Goal: Task Accomplishment & Management: Use online tool/utility

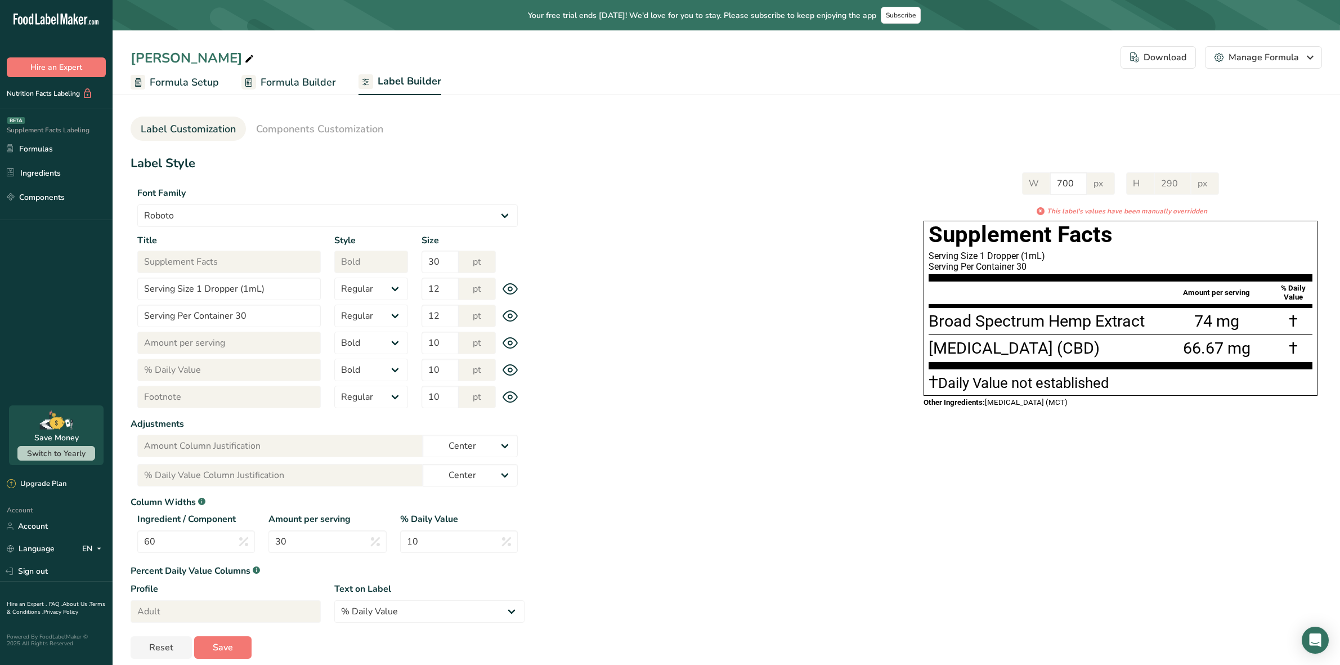
select select "Roboto"
select select "bold"
select select "center"
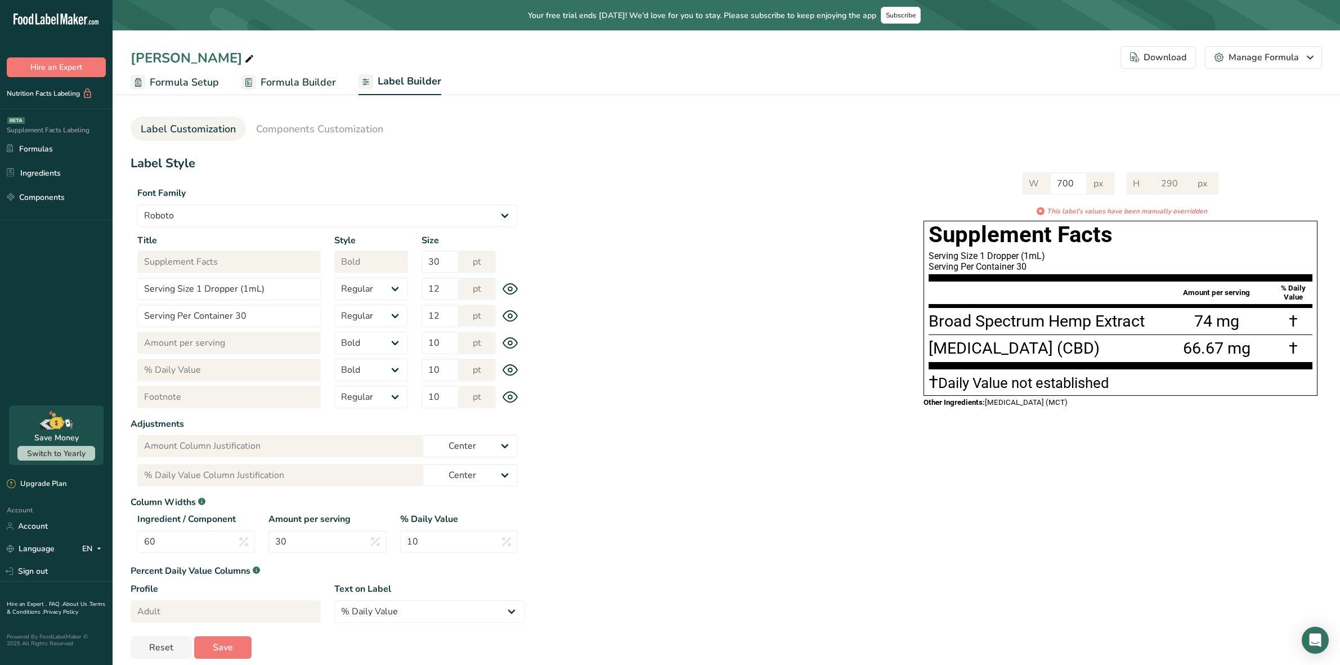
select select "center"
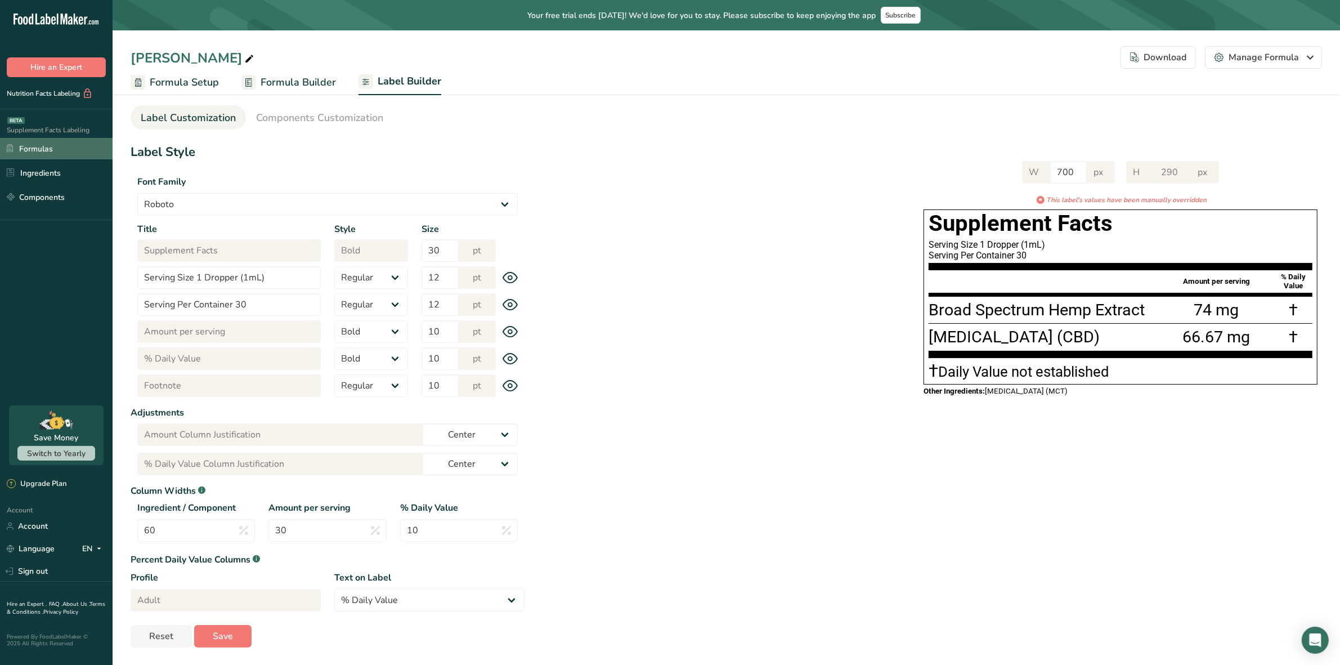
click at [43, 146] on link "Formulas" at bounding box center [56, 148] width 113 height 21
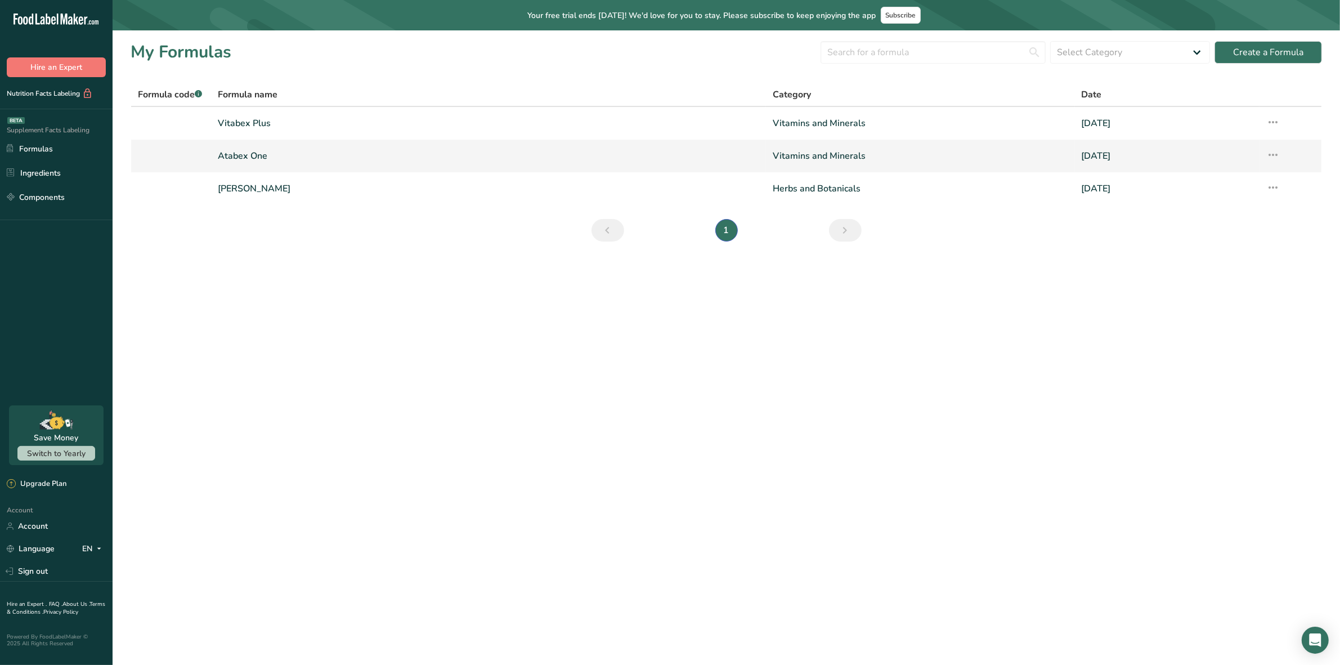
click at [248, 152] on link "Atabex One" at bounding box center [489, 156] width 542 height 24
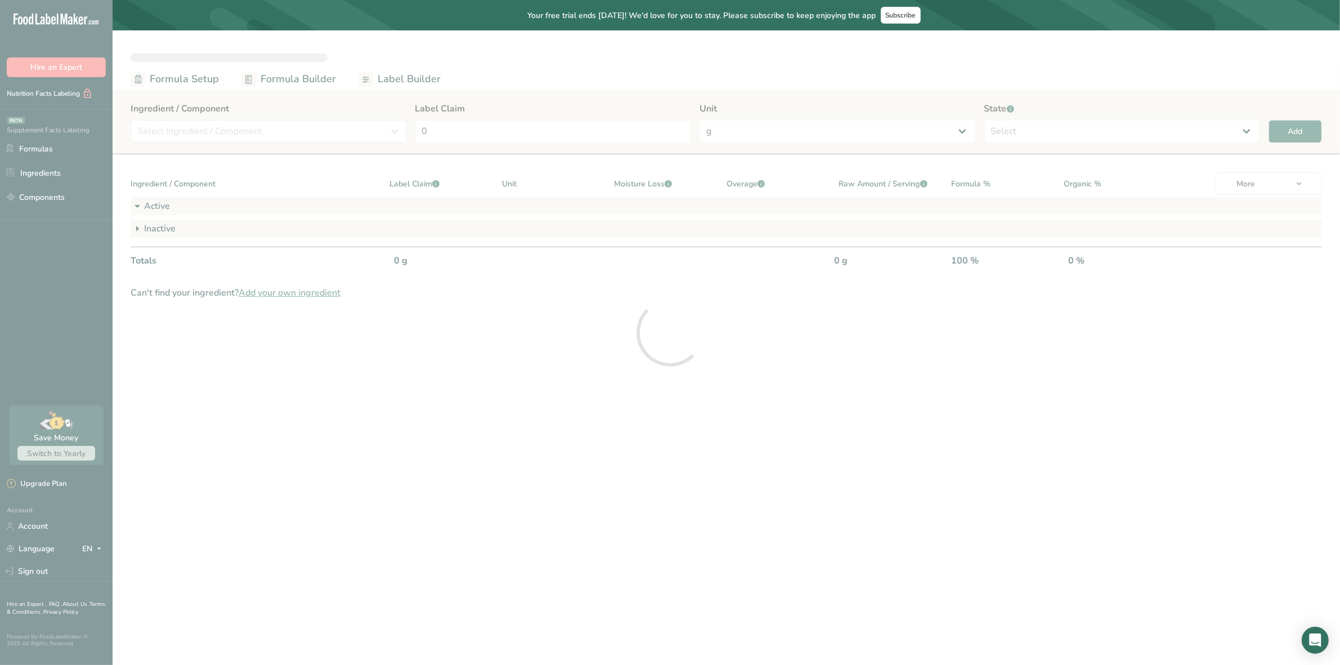
select select "2"
select select "7"
select select "2"
select select "7"
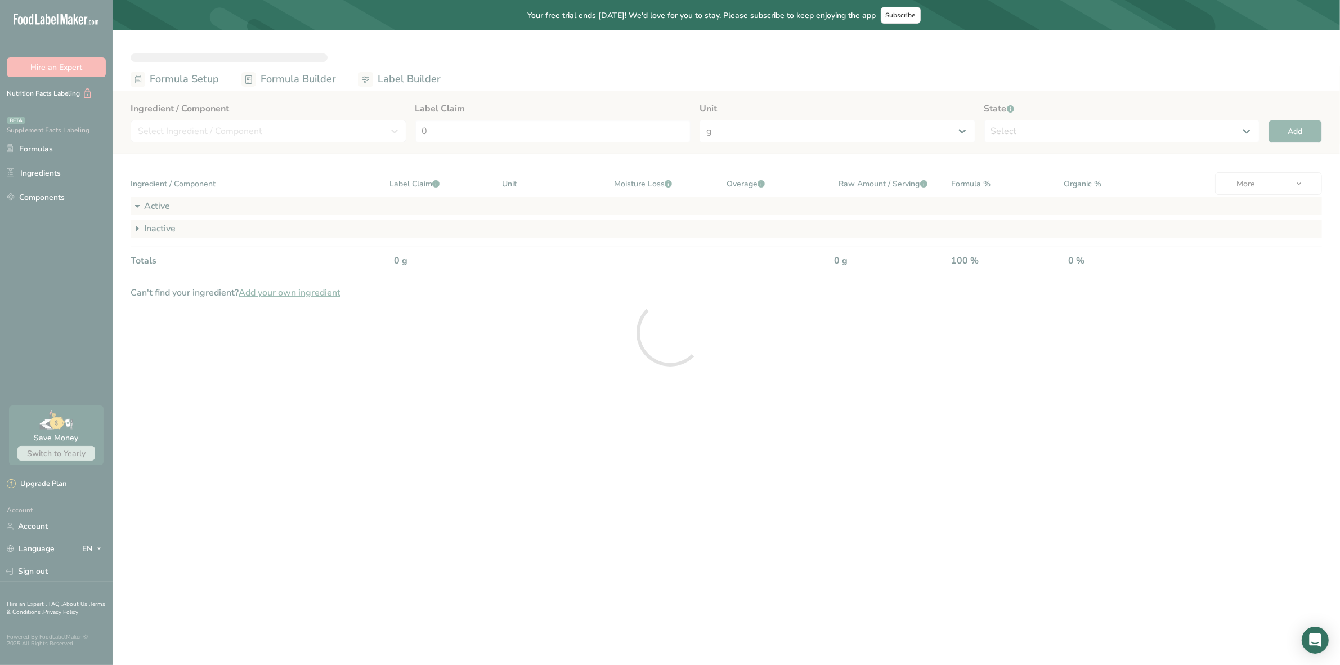
select select "2"
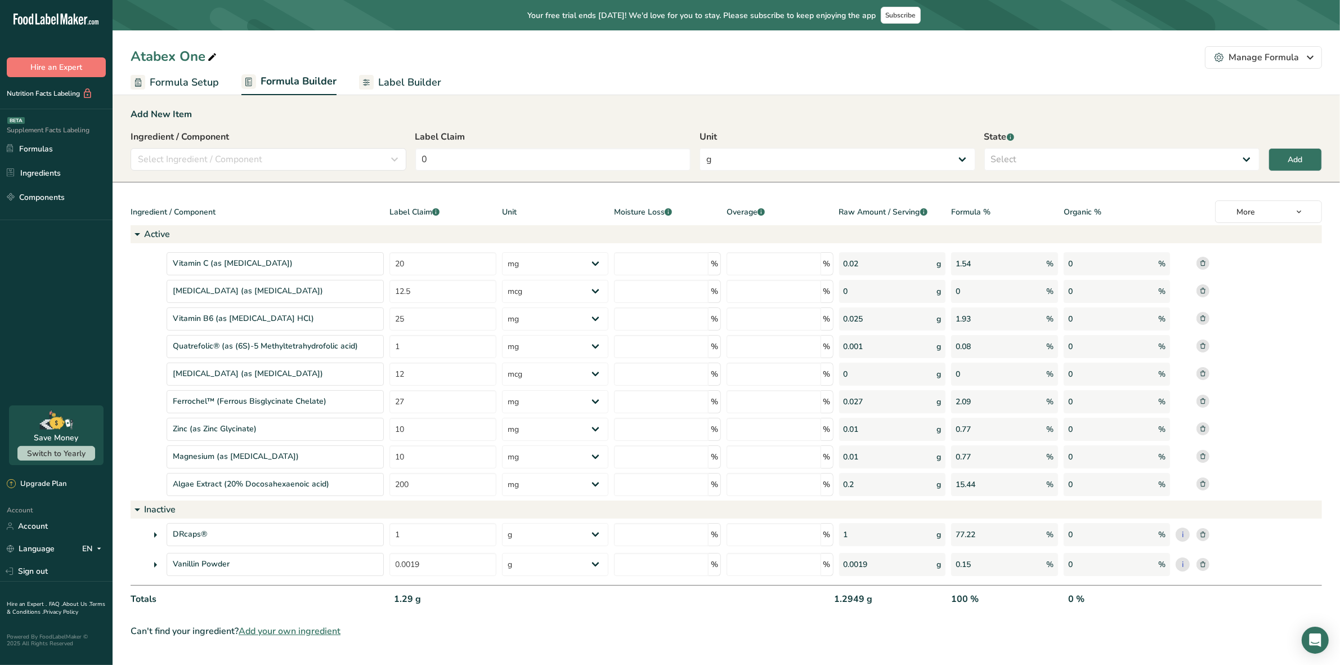
click at [409, 78] on span "Label Builder" at bounding box center [409, 82] width 63 height 15
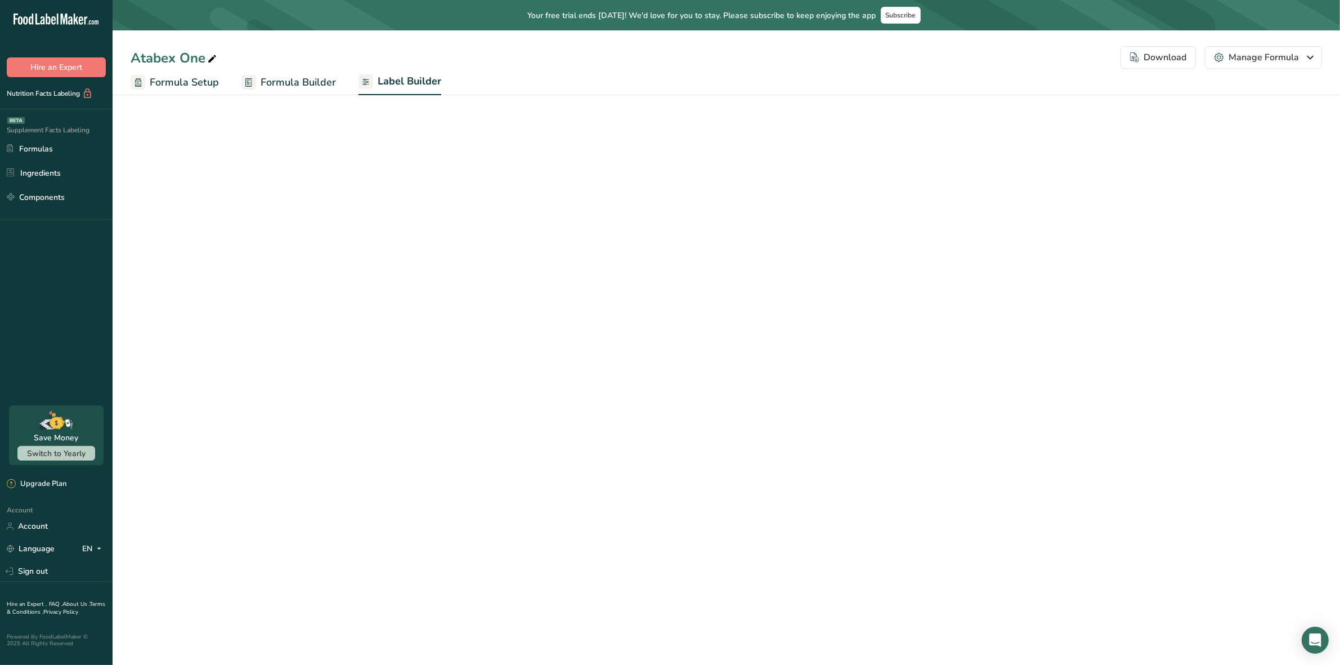
select select "Roboto"
select select "bold"
select select "center"
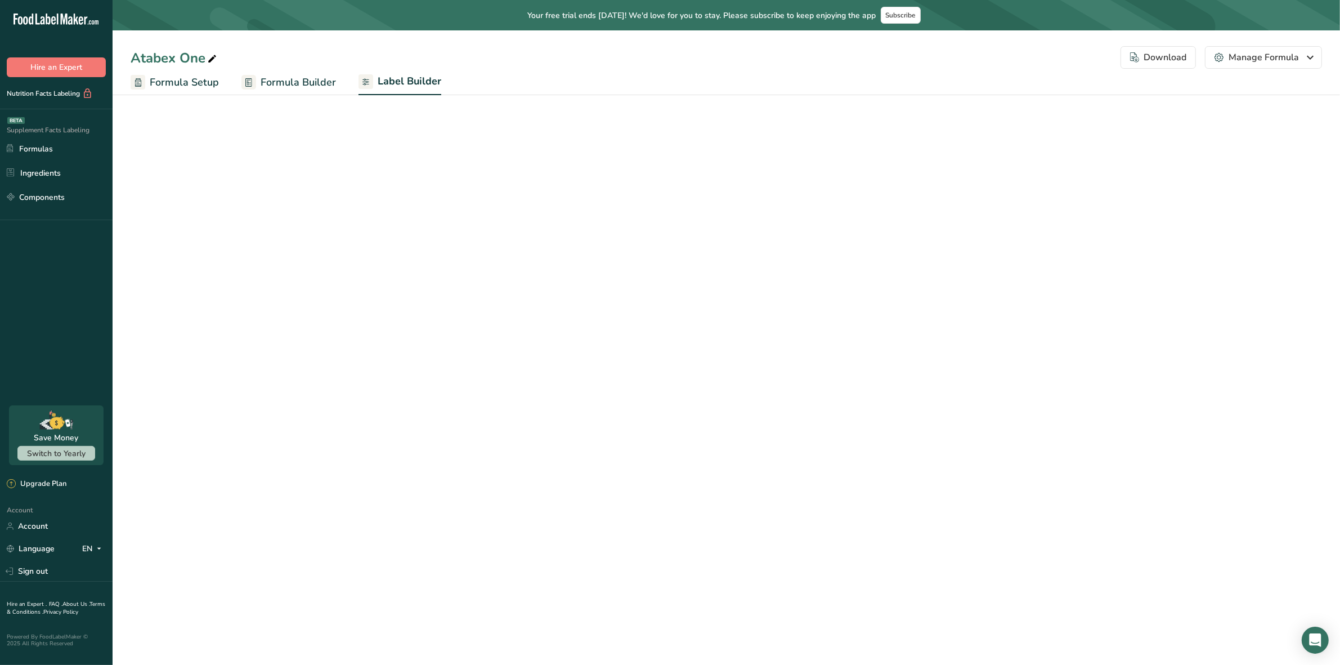
select select "center"
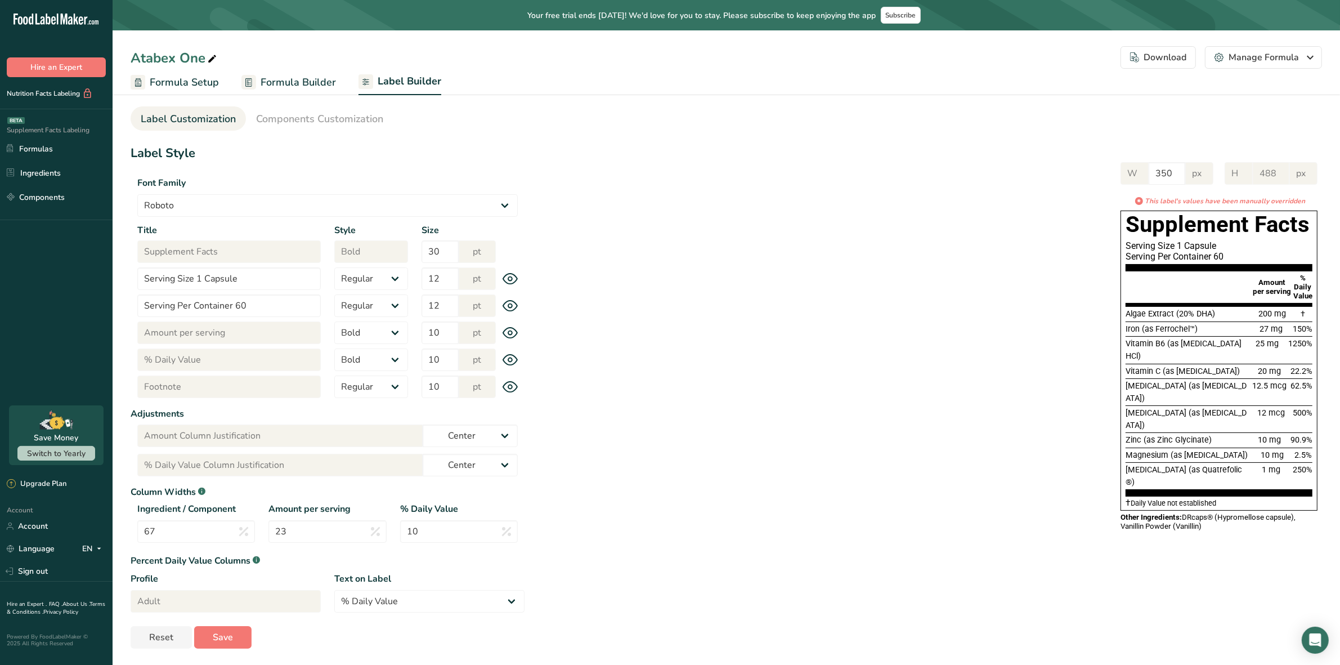
scroll to position [11, 0]
click at [355, 114] on span "Components Customization" at bounding box center [319, 117] width 127 height 15
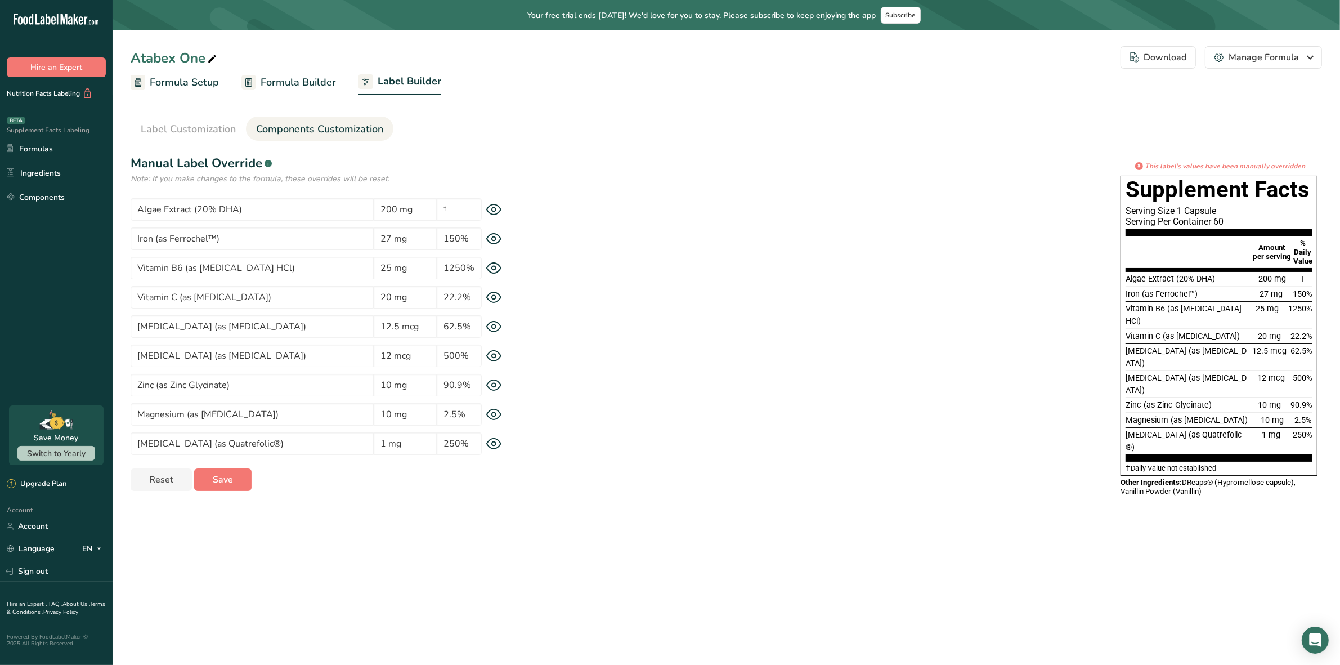
scroll to position [0, 0]
click at [245, 439] on input "[MEDICAL_DATA] (as Quatrefolic®)" at bounding box center [252, 443] width 243 height 23
drag, startPoint x: 471, startPoint y: 444, endPoint x: 421, endPoint y: 441, distance: 49.6
click at [421, 441] on div "[MEDICAL_DATA] (as Quatrefolic®) 1 mg 250%" at bounding box center [328, 443] width 394 height 23
click at [265, 558] on main "Your free trial ends [DATE]! We'd love for you to stay. Please subscribe to kee…" at bounding box center [670, 332] width 1340 height 665
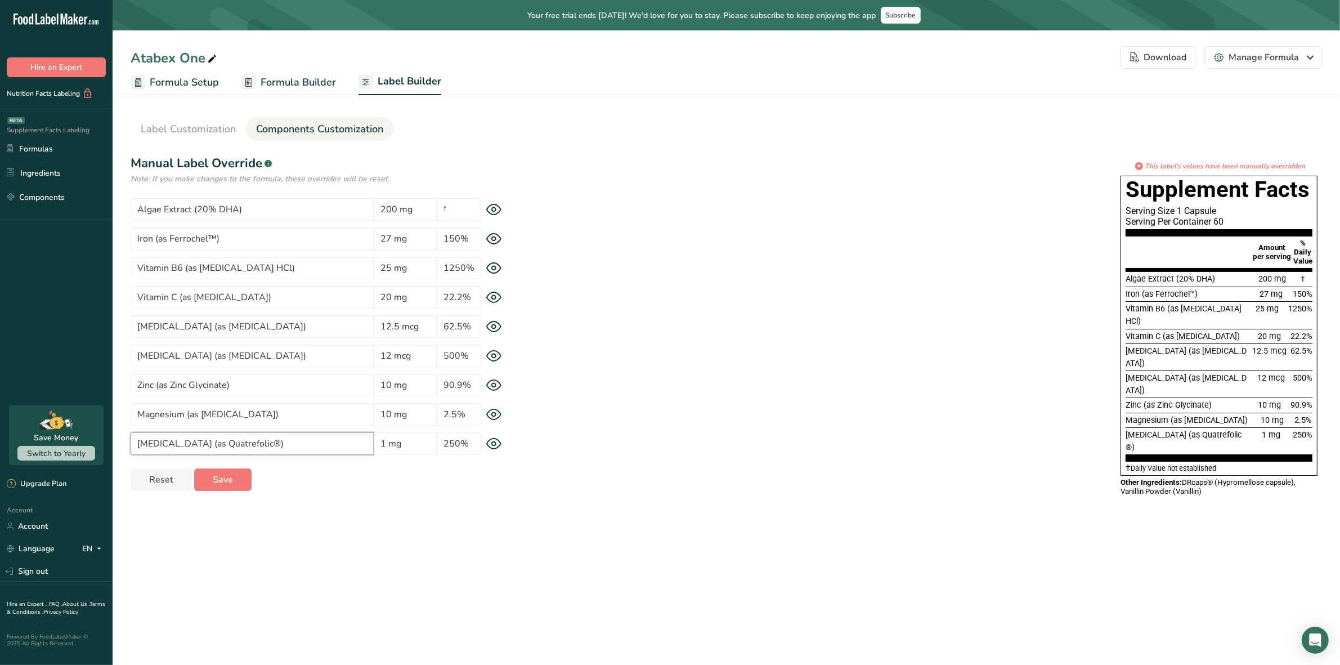
click at [243, 443] on input "[MEDICAL_DATA] (as Quatrefolic®)" at bounding box center [252, 443] width 243 height 23
paste input "400 mcg DFE"
type input "[MEDICAL_DATA] (as Quatrefolic® [400 mcg DFE])"
click at [356, 524] on main "Your free trial ends [DATE]! We'd love for you to stay. Please subscribe to kee…" at bounding box center [670, 332] width 1340 height 665
click at [462, 446] on input "250%" at bounding box center [459, 443] width 45 height 23
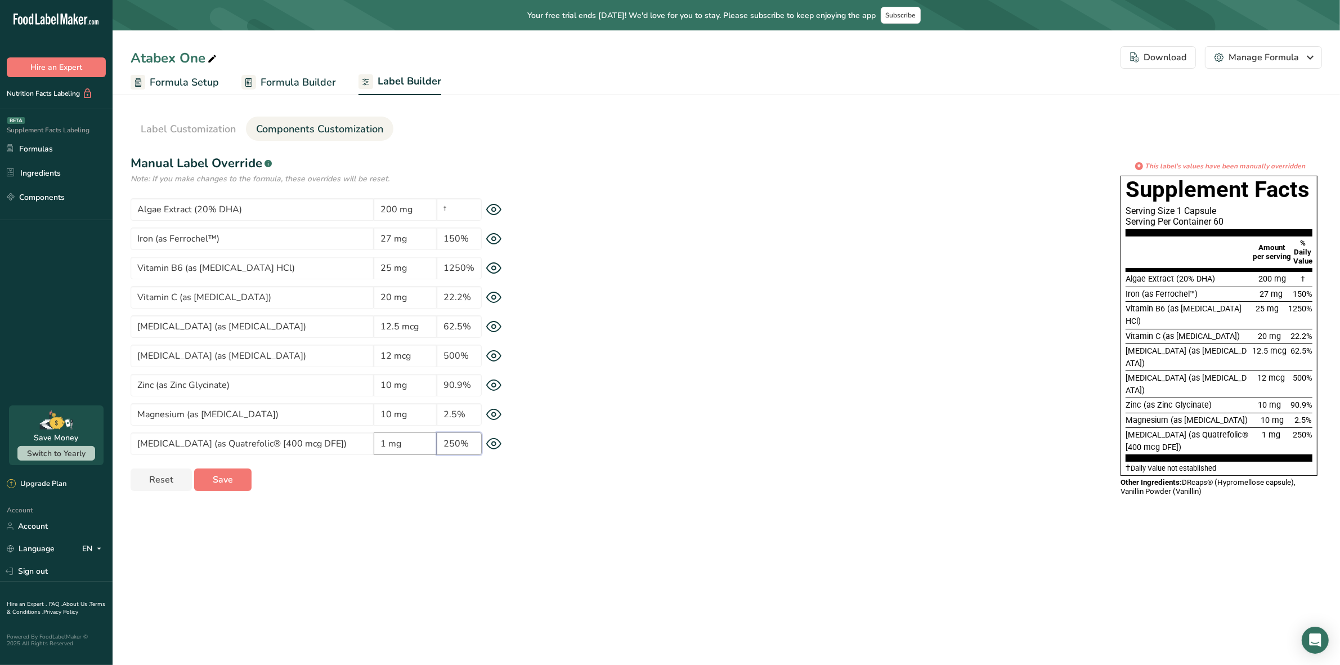
drag, startPoint x: 412, startPoint y: 438, endPoint x: 404, endPoint y: 439, distance: 8.0
click at [404, 439] on div "[MEDICAL_DATA] (as Quatrefolic® [400 mcg DFE]) 1 mg 250%" at bounding box center [328, 443] width 394 height 23
click at [431, 507] on section "Label Customization Components Customization Label Style Font Family Arial Robo…" at bounding box center [727, 305] width 1228 height 433
click at [467, 444] on input "425" at bounding box center [459, 443] width 45 height 23
type input "425%"
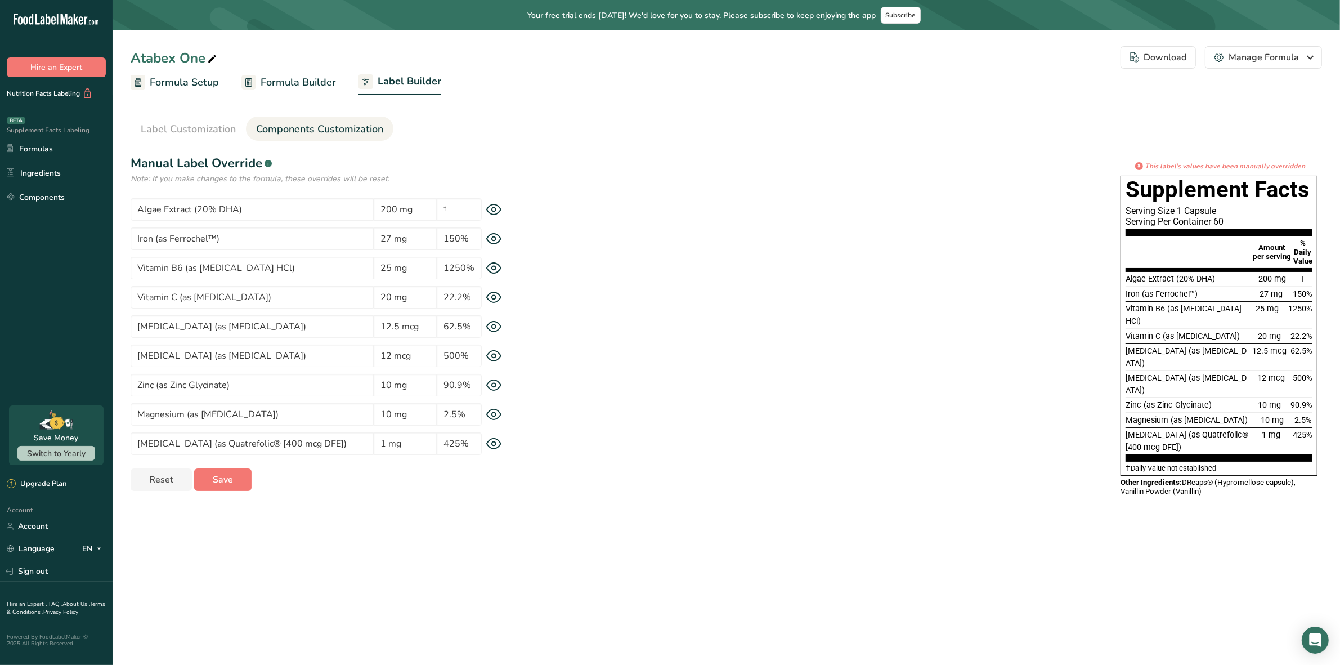
click at [502, 566] on main "Your free trial ends [DATE]! We'd love for you to stay. Please subscribe to kee…" at bounding box center [670, 332] width 1340 height 665
click at [226, 476] on span "Save" at bounding box center [223, 480] width 20 height 14
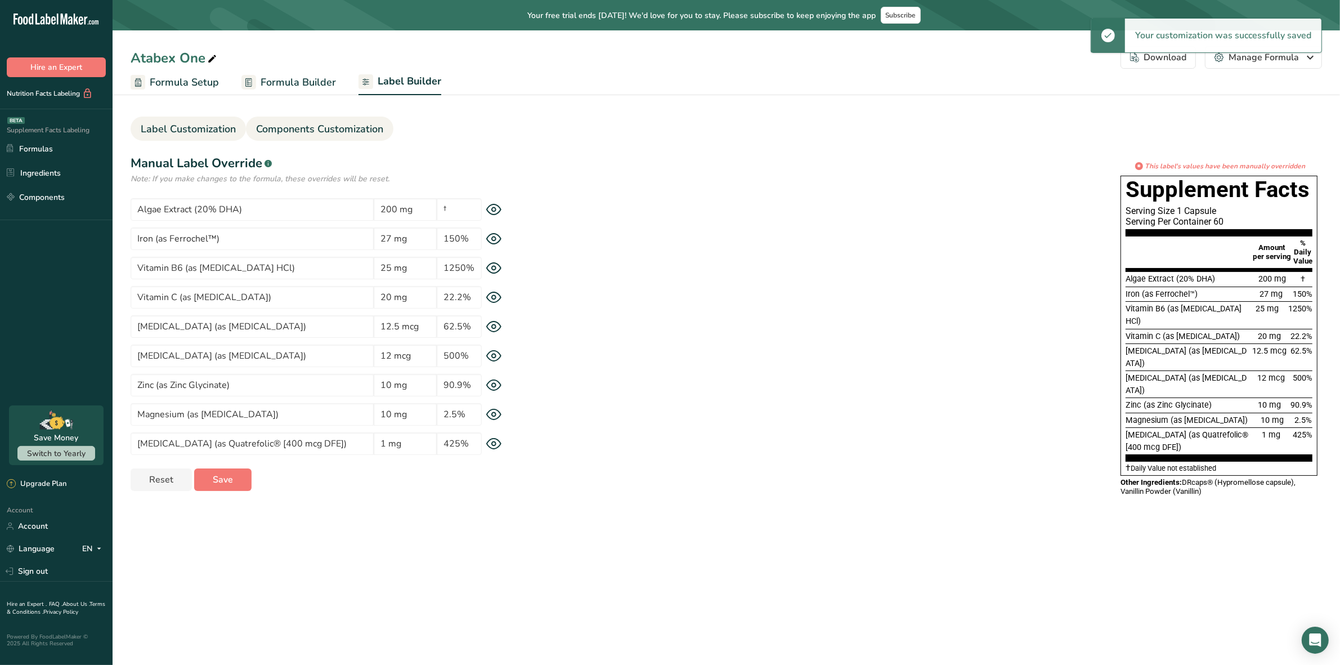
click at [204, 135] on span "Label Customization" at bounding box center [188, 129] width 95 height 15
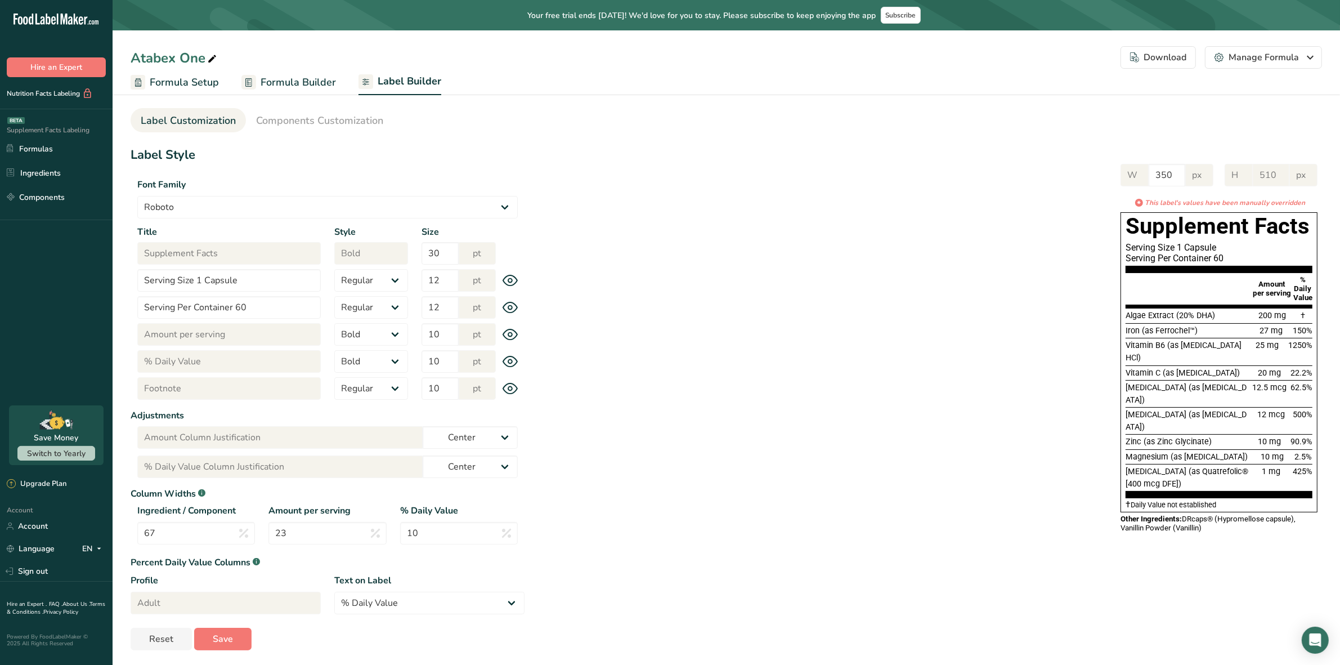
scroll to position [11, 0]
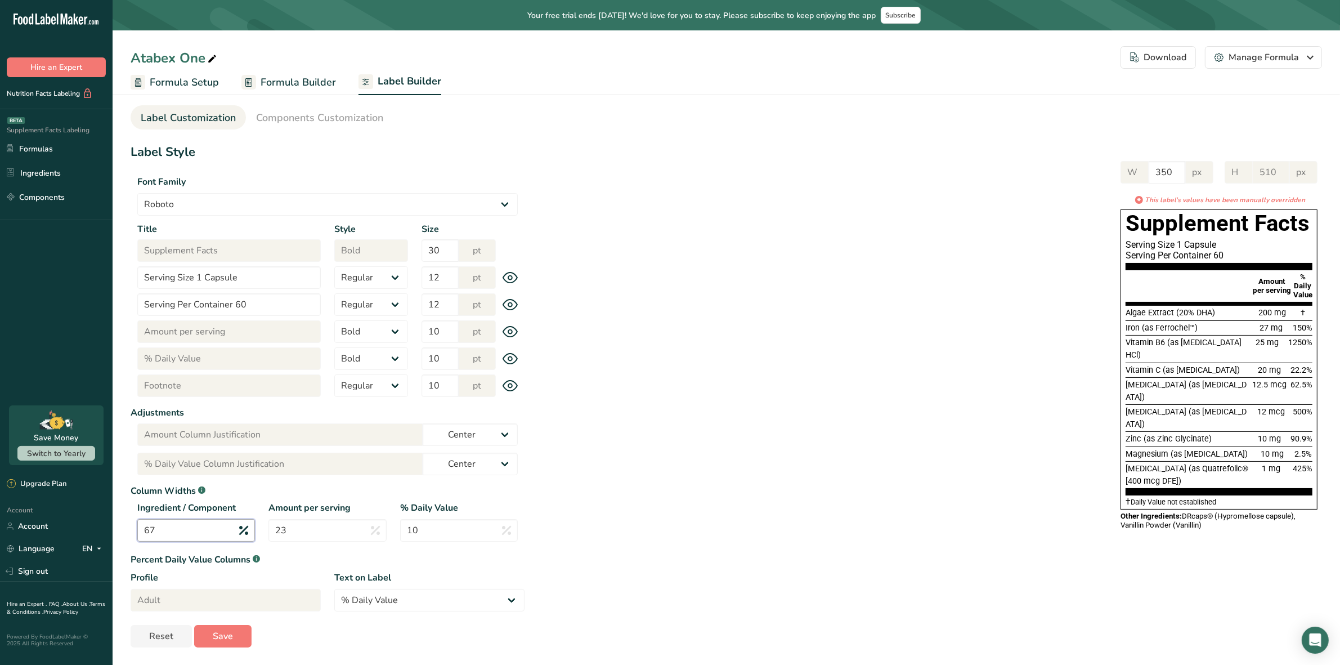
click at [197, 525] on input "67" at bounding box center [196, 530] width 118 height 23
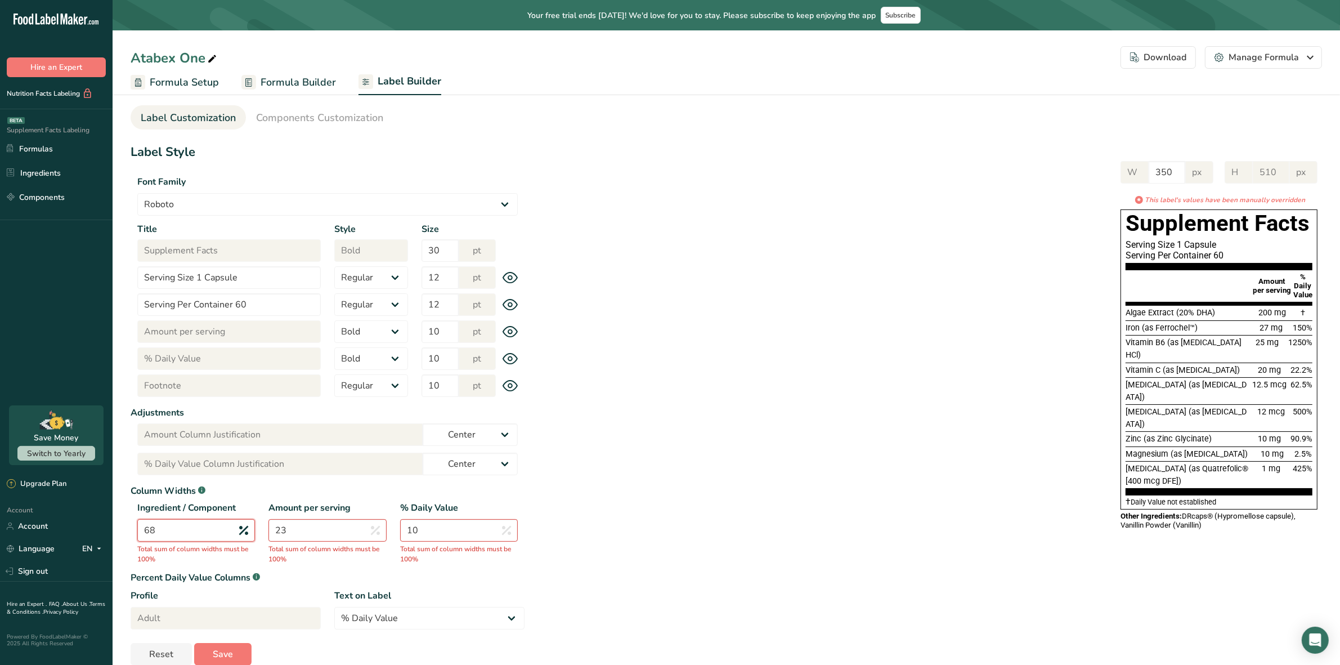
type input "68"
click at [310, 535] on input "23" at bounding box center [327, 530] width 118 height 23
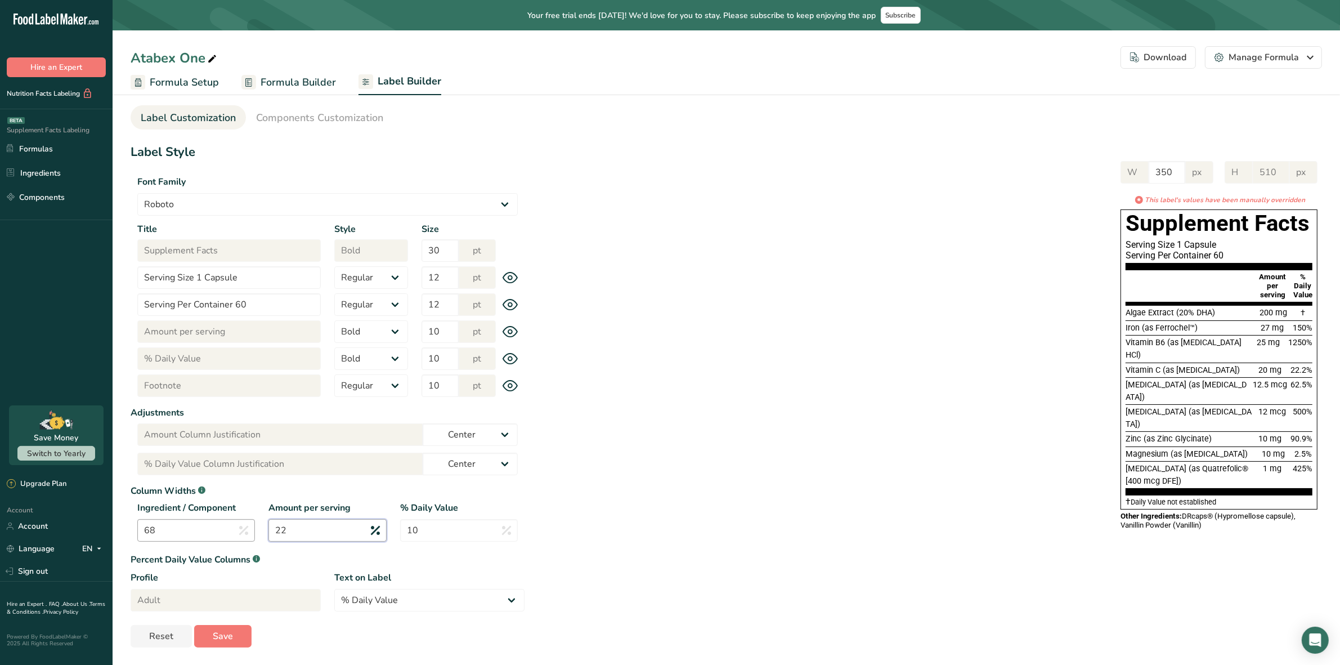
type input "22"
click at [223, 525] on input "68" at bounding box center [196, 530] width 118 height 23
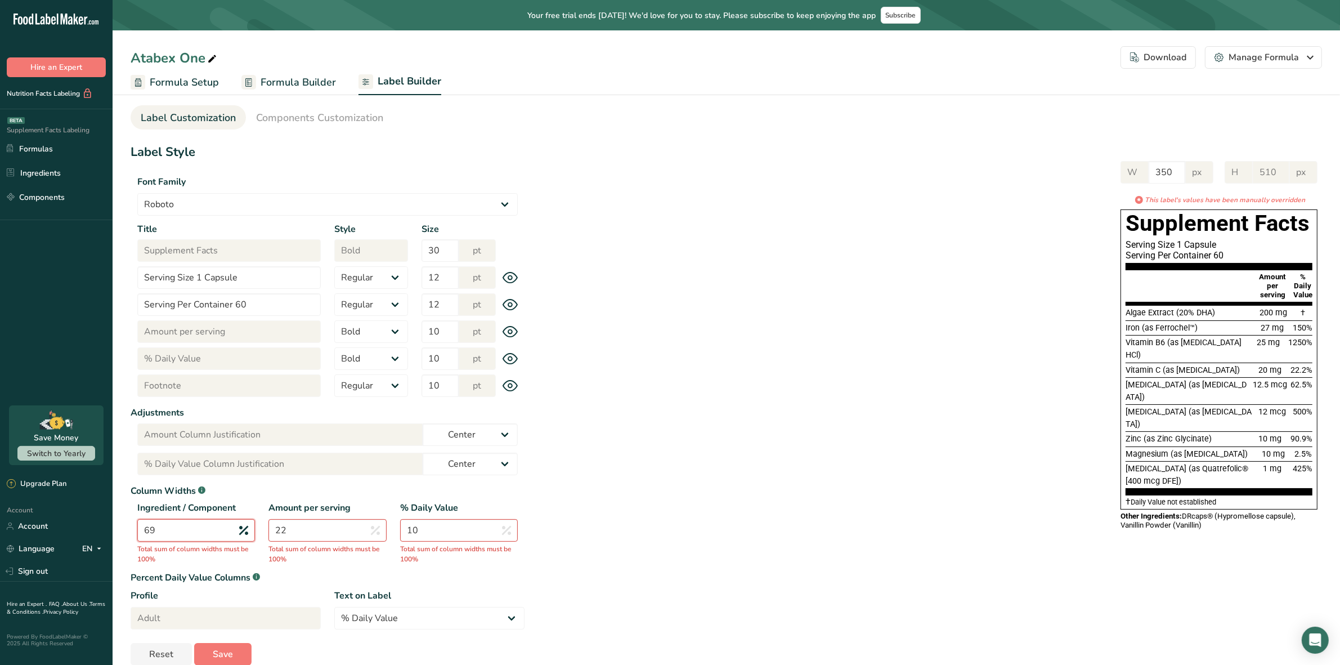
type input "69"
click at [317, 532] on input "22" at bounding box center [327, 530] width 118 height 23
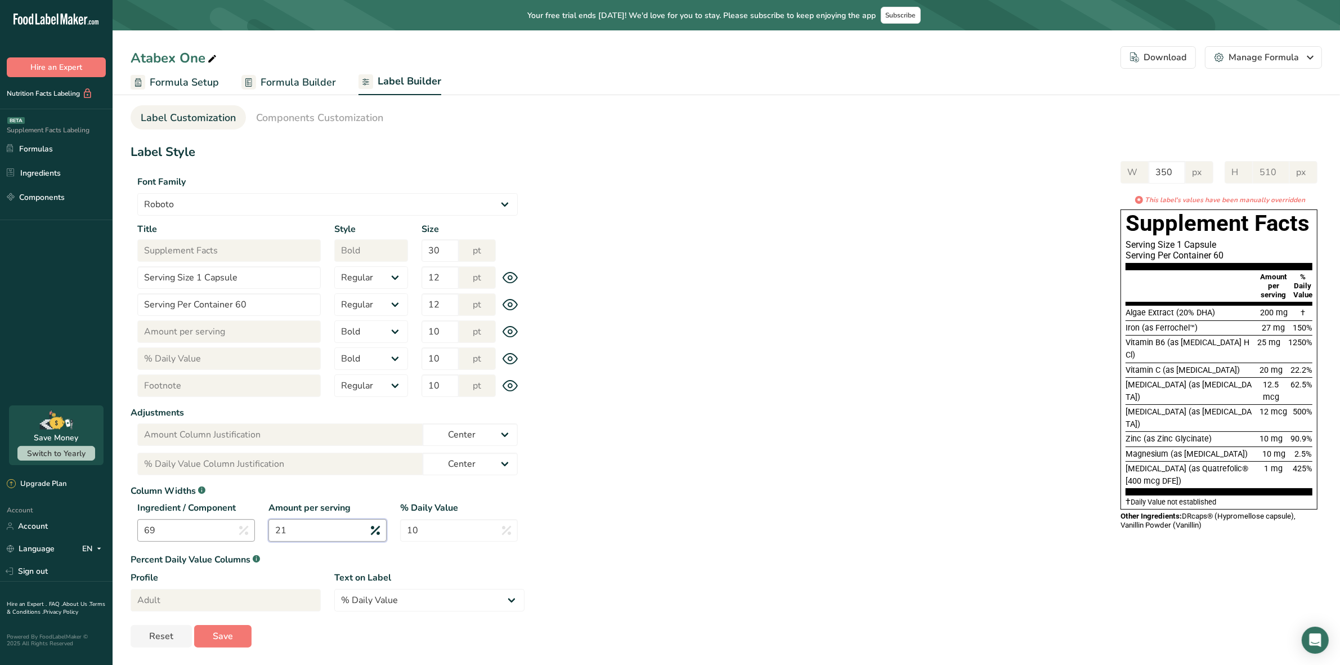
type input "21"
click at [207, 525] on input "69" at bounding box center [196, 530] width 118 height 23
type input "6"
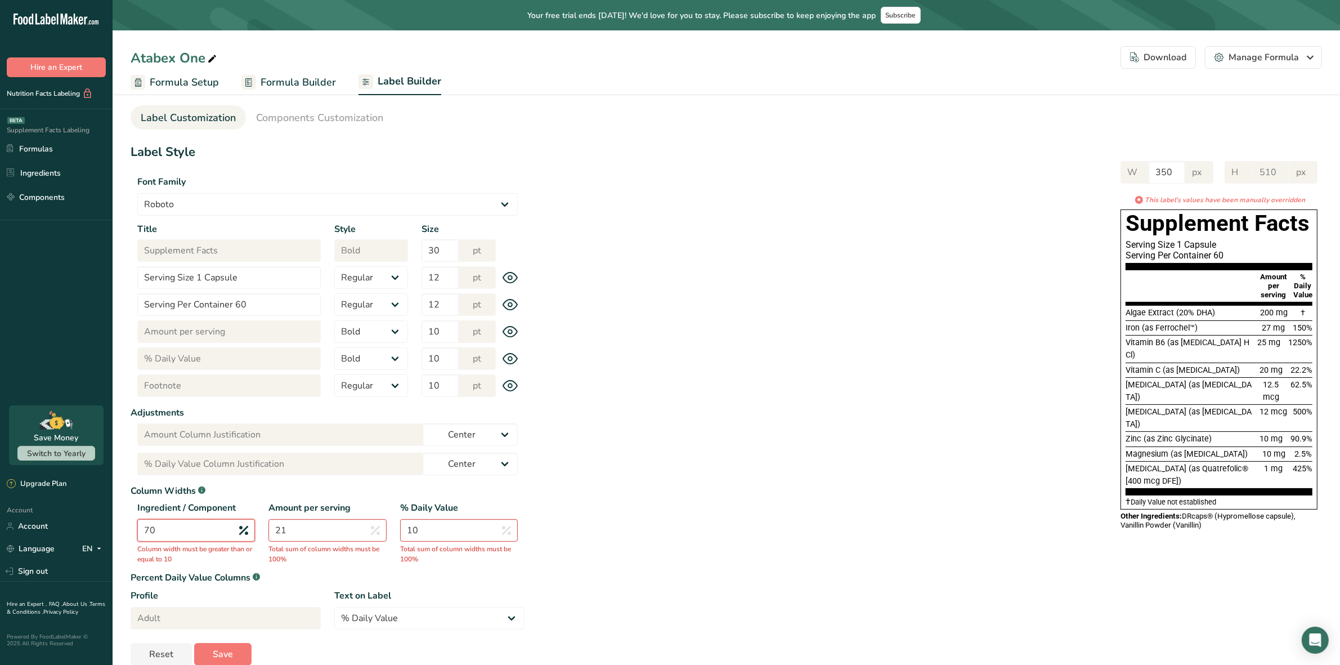
type input "70"
click at [307, 533] on input "21" at bounding box center [327, 530] width 118 height 23
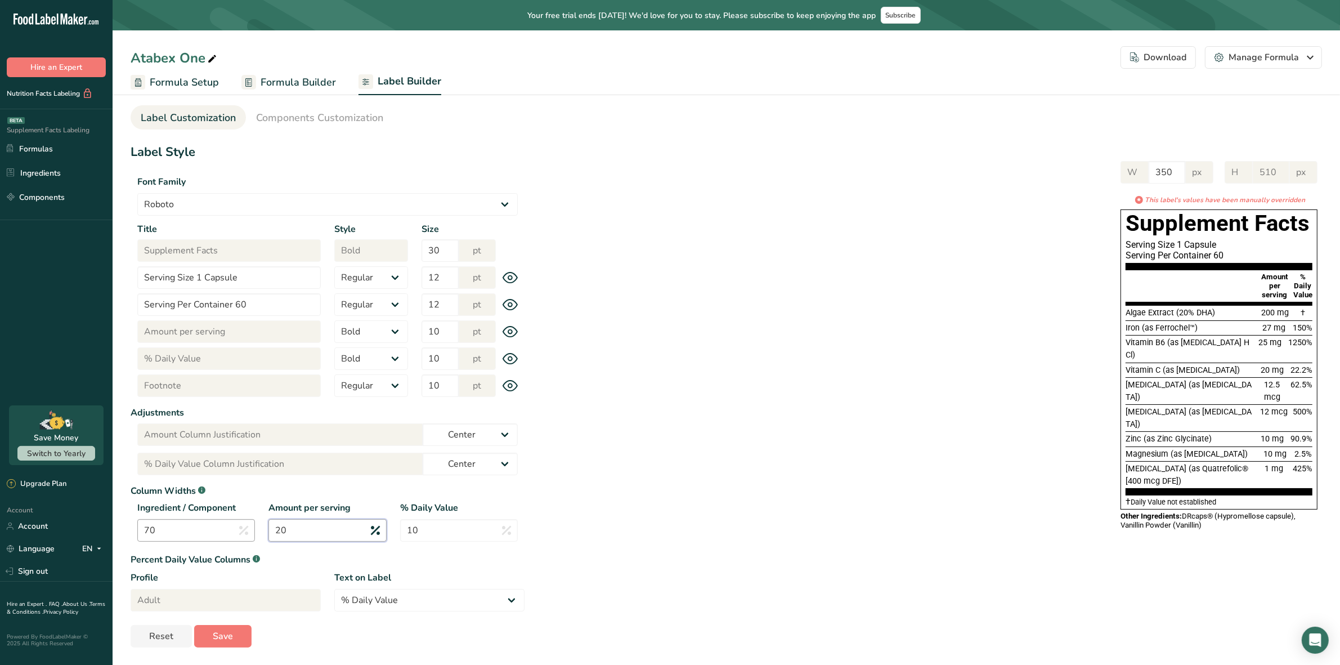
type input "20"
click at [190, 532] on input "70" at bounding box center [196, 530] width 118 height 23
type input "7"
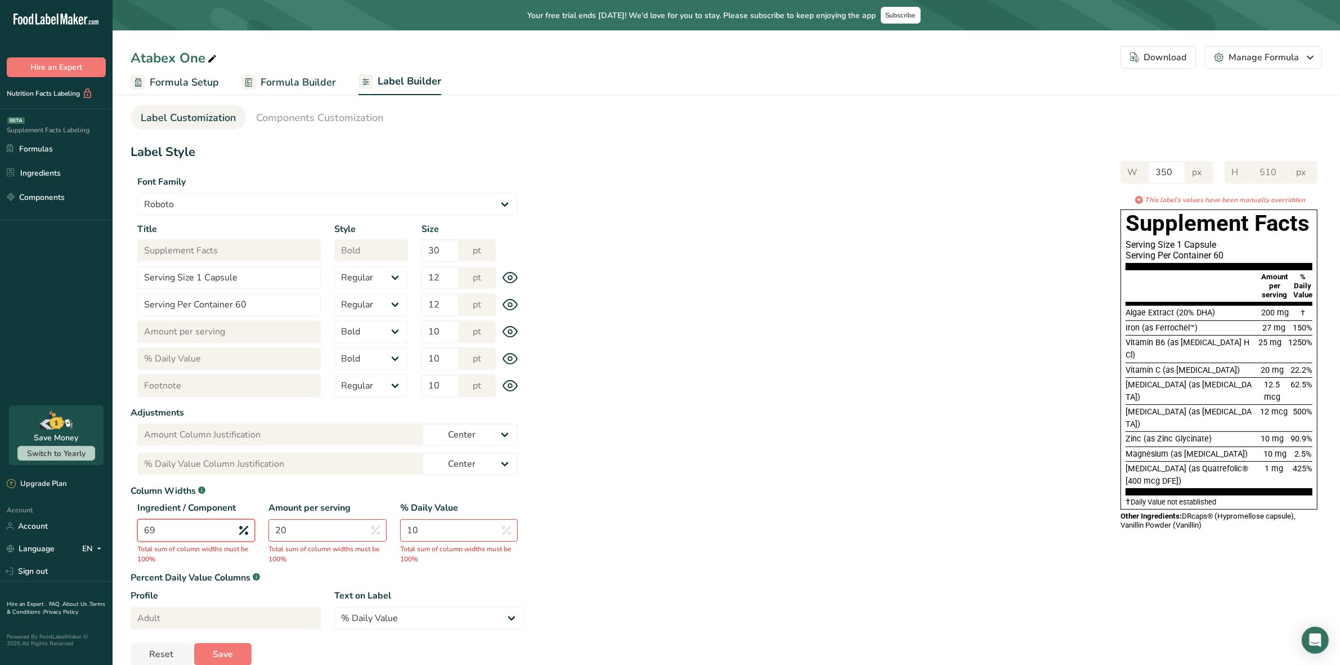
type input "69"
click at [317, 529] on input "20" at bounding box center [327, 530] width 118 height 23
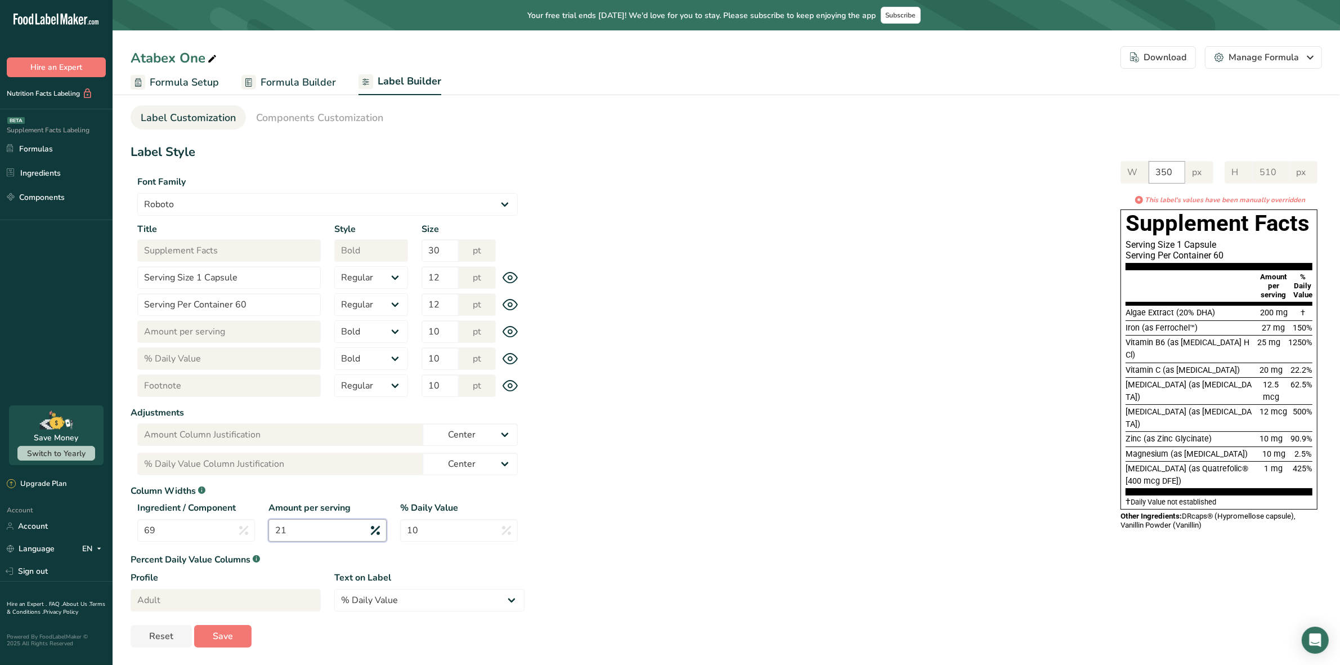
type input "21"
drag, startPoint x: 1177, startPoint y: 175, endPoint x: 1110, endPoint y: 181, distance: 67.2
click at [1112, 177] on div "W 350 px H 510 px * This label's values have been manually overridden Supplemen…" at bounding box center [924, 344] width 798 height 389
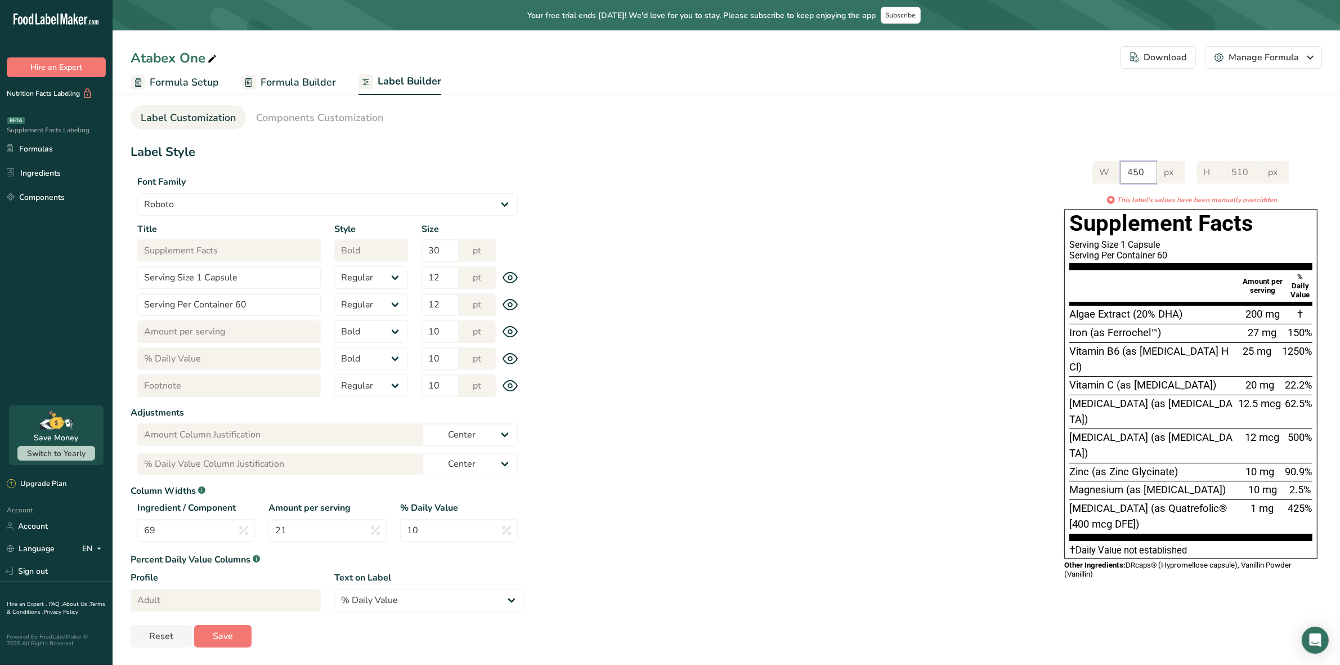
click at [1095, 173] on div "W 450 px" at bounding box center [1139, 172] width 93 height 23
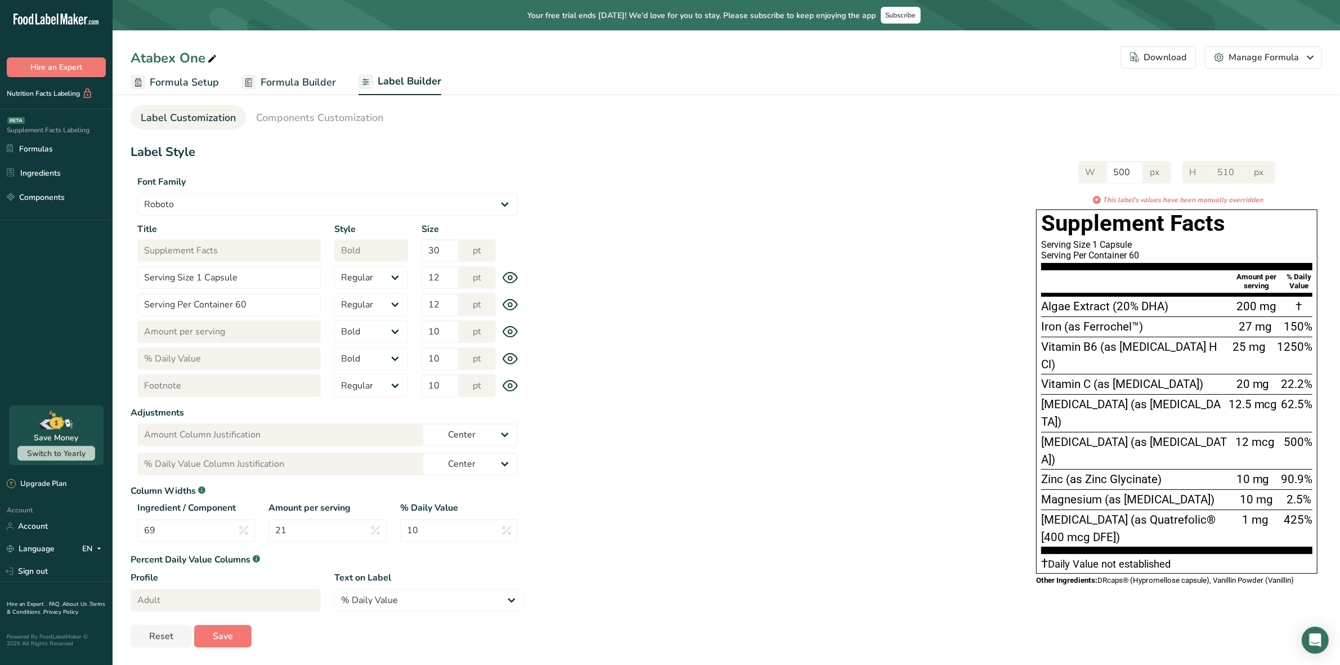
click at [957, 297] on div "W 500 px H 510 px * This label's values have been manually overridden Supplemen…" at bounding box center [924, 372] width 798 height 444
drag, startPoint x: 1132, startPoint y: 172, endPoint x: 1074, endPoint y: 170, distance: 58.6
click at [1076, 170] on div "W 500 px H 510 px * This label's values have been manually overridden Supplemen…" at bounding box center [1177, 372] width 290 height 444
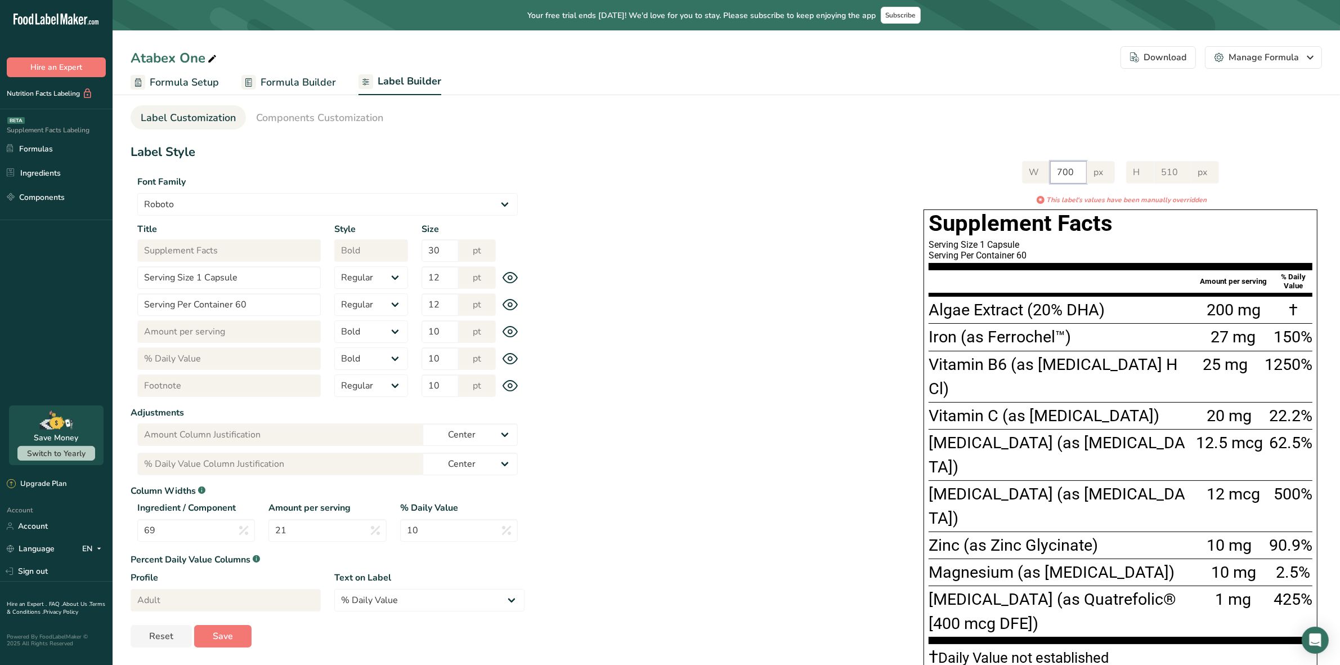
type input "700"
click at [1019, 589] on span "[MEDICAL_DATA] (as Quatrefolic® [400 mcg DFE])" at bounding box center [1053, 610] width 248 height 43
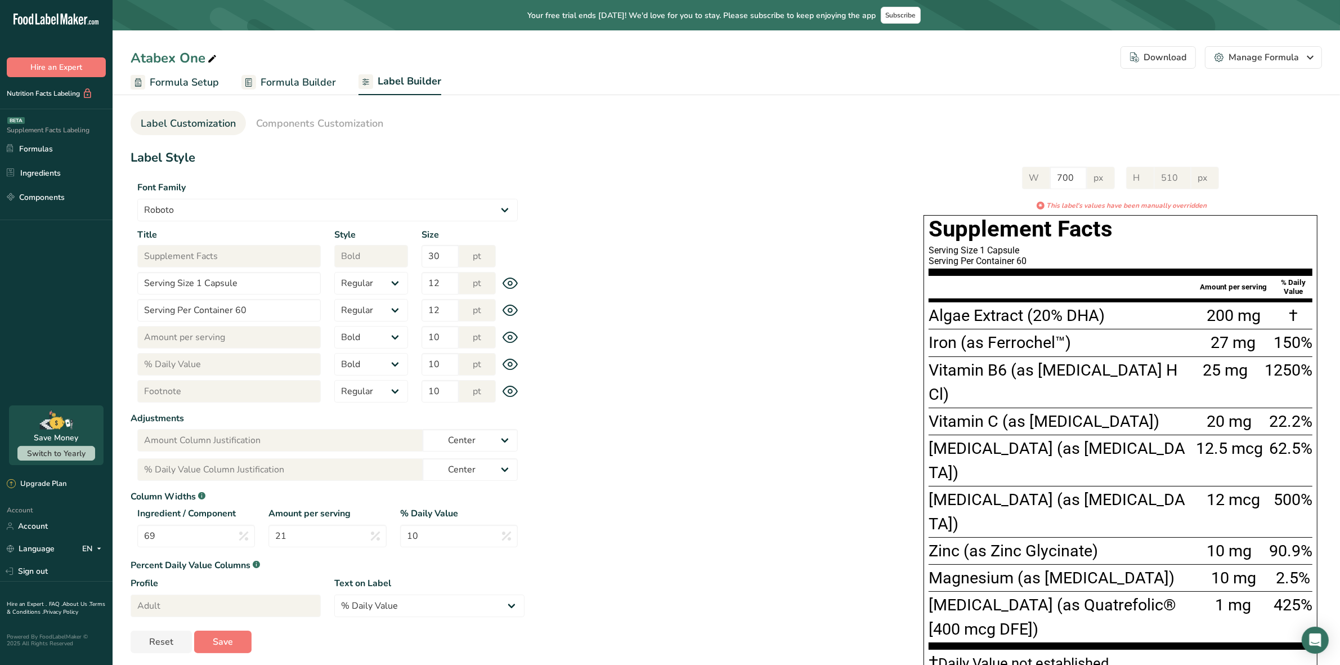
scroll to position [0, 0]
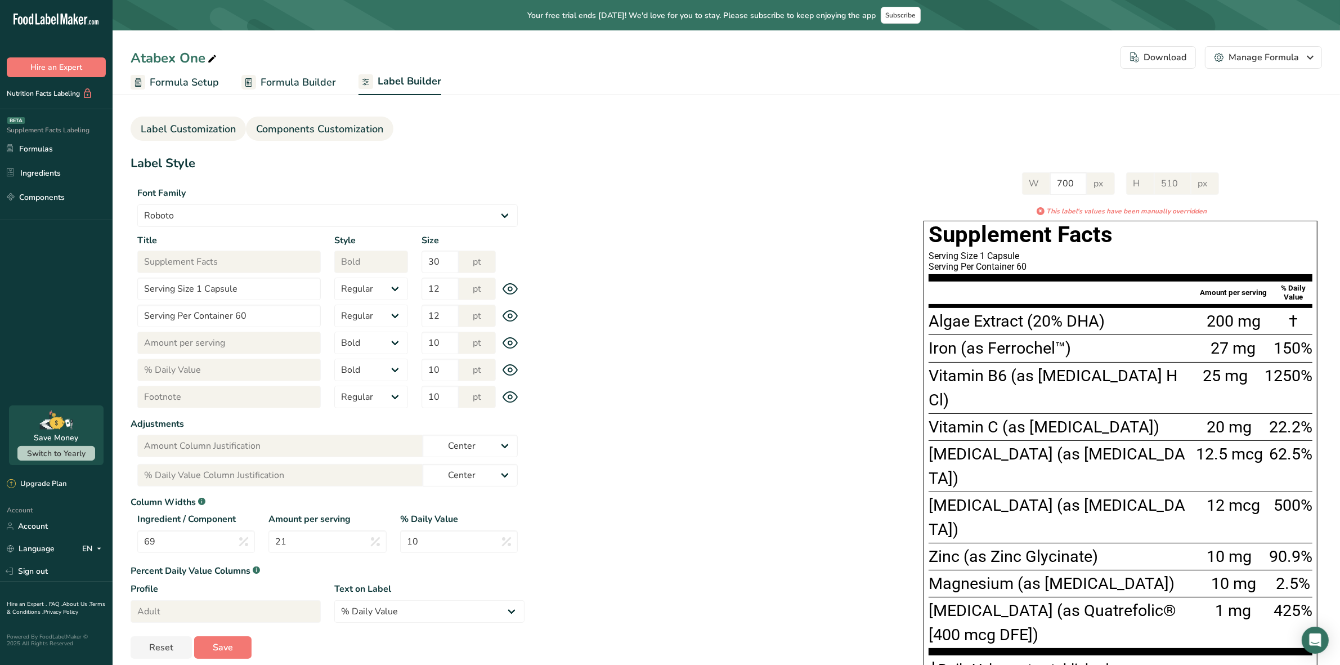
click at [328, 129] on span "Components Customization" at bounding box center [319, 129] width 127 height 15
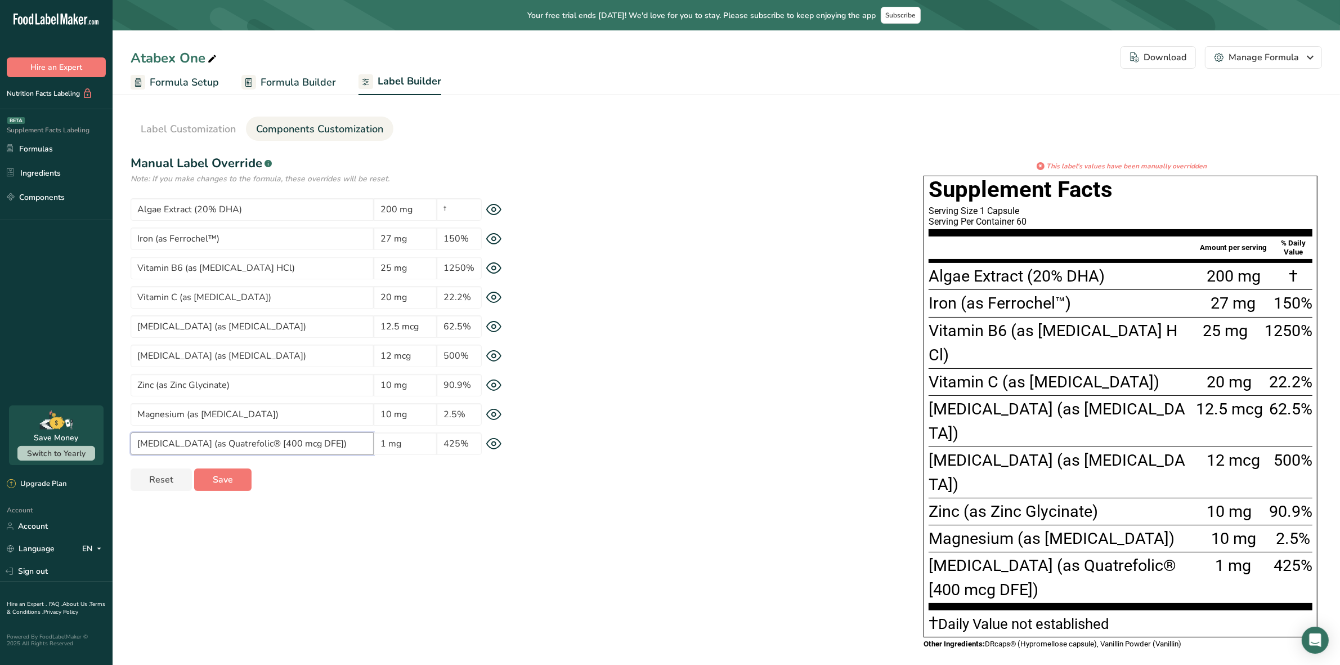
click at [249, 442] on input "[MEDICAL_DATA] (as Quatrefolic® [400 mcg DFE])" at bounding box center [252, 443] width 243 height 23
click at [303, 443] on input "[MEDICAL_DATA] (as Quatrefolic®,400 mcg DFE])" at bounding box center [252, 443] width 243 height 23
click at [245, 442] on input "[MEDICAL_DATA] (as Quatrefolic®,400 mcg DFE)" at bounding box center [252, 443] width 243 height 23
click at [249, 440] on input "[MEDICAL_DATA] (as Quatrefolic®,400 mcg DFE)" at bounding box center [252, 443] width 243 height 23
click at [248, 440] on input "[MEDICAL_DATA] (as Quatrefolic®,400 mcg DFE)" at bounding box center [252, 443] width 243 height 23
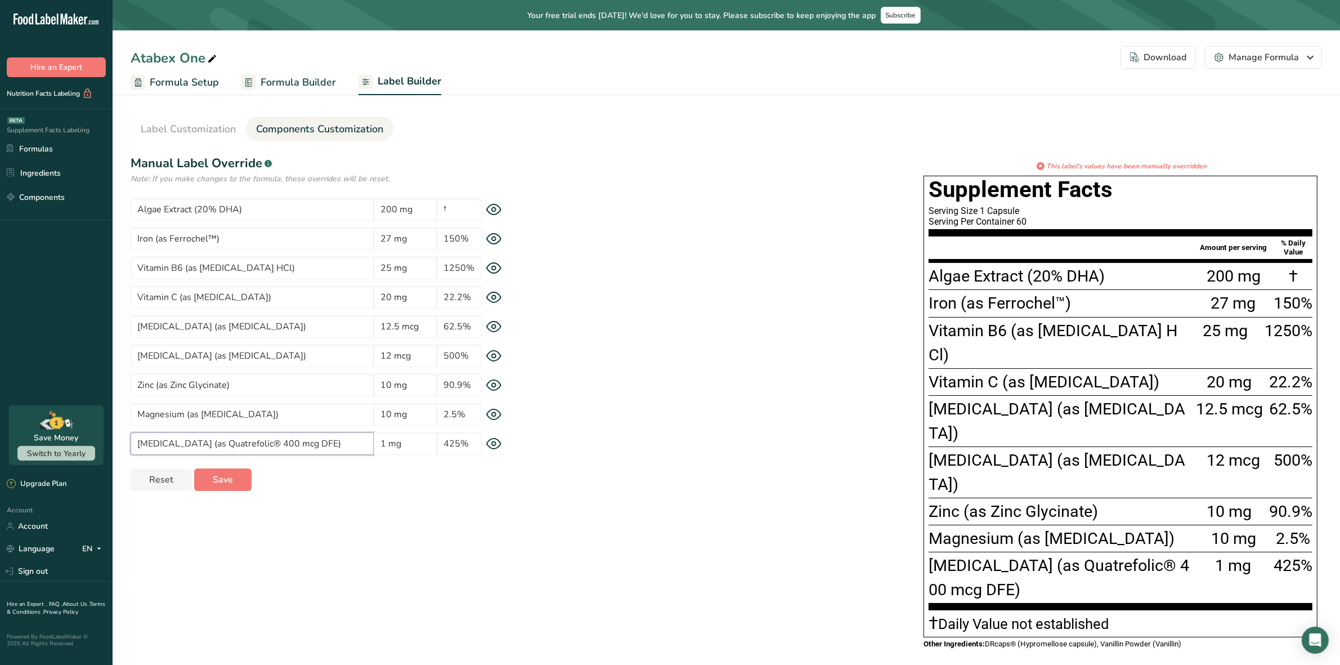
click at [245, 440] on input "[MEDICAL_DATA] (as Quatrefolic® 400 mcg DFE)" at bounding box center [252, 443] width 243 height 23
drag, startPoint x: 252, startPoint y: 440, endPoint x: 259, endPoint y: 447, distance: 11.1
click at [252, 440] on input "[MEDICAL_DATA] (as Quatrefolic®) 400 mcg DFE)" at bounding box center [252, 443] width 243 height 23
type input "[MEDICAL_DATA] (as Quatrefolic®) (400 mcg DFE)"
click at [341, 490] on div "Reset Save" at bounding box center [328, 479] width 394 height 23
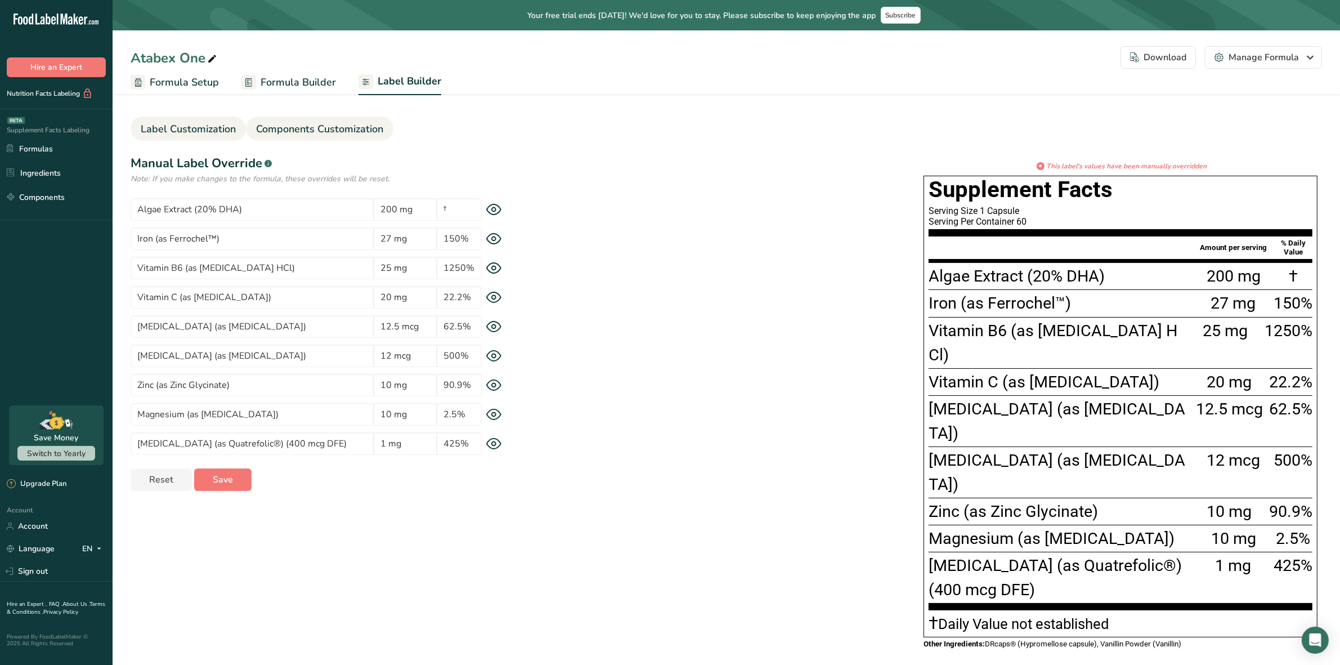
click at [203, 129] on span "Label Customization" at bounding box center [188, 129] width 95 height 15
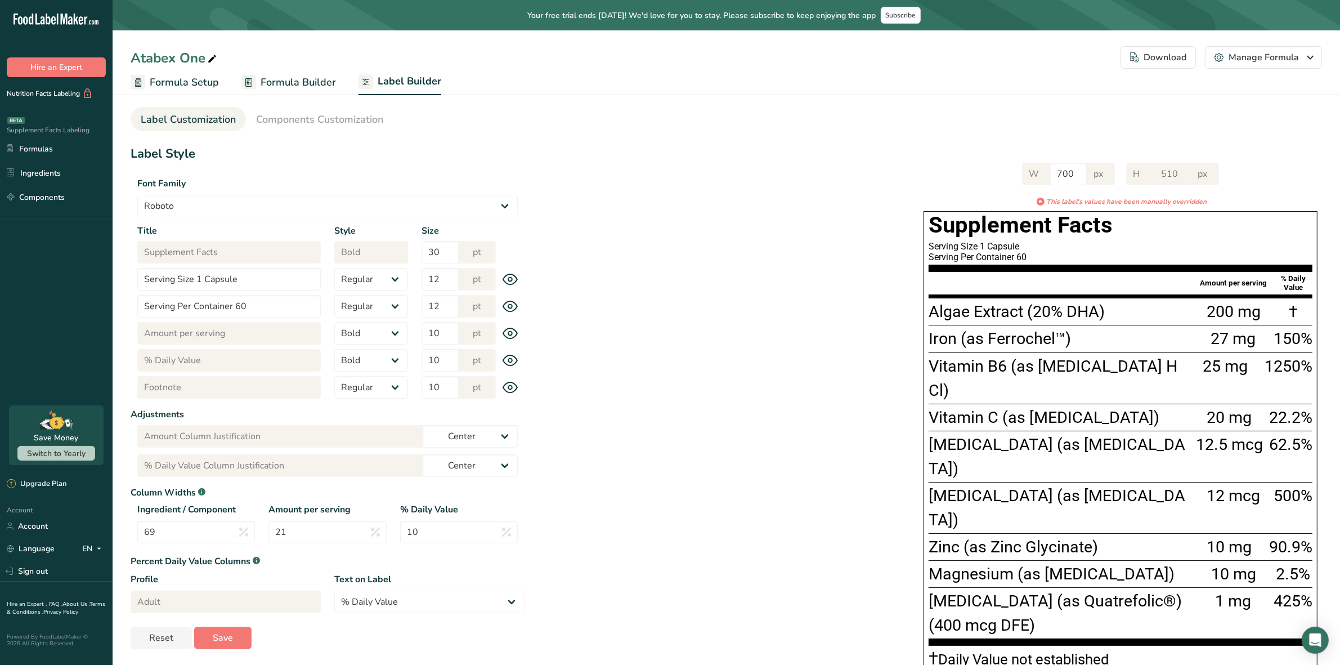
scroll to position [11, 0]
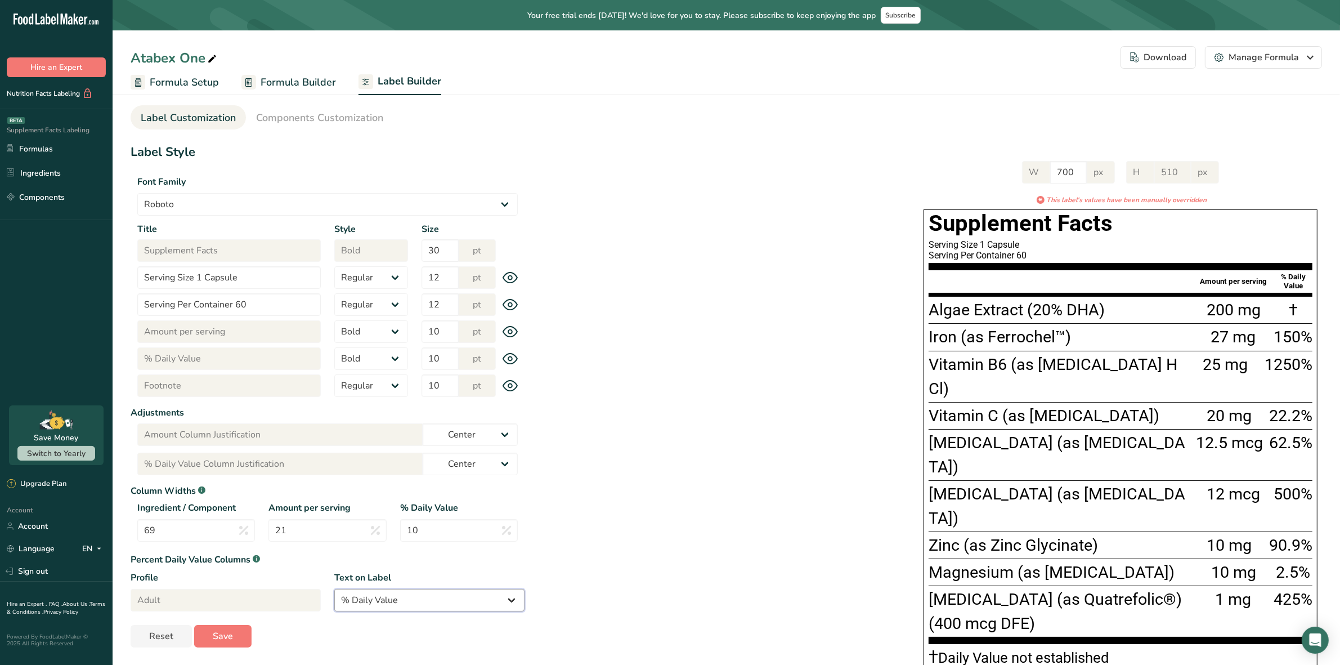
click at [471, 609] on select "% Daily Value Daily Value Percent % DV %DV" at bounding box center [429, 600] width 190 height 23
select select "Daily Value Percent"
click at [334, 589] on select "% Daily Value Daily Value Percent % DV %DV" at bounding box center [429, 600] width 190 height 23
type input "Daily Value Percent"
type input "Daily Value Percent Column Justification"
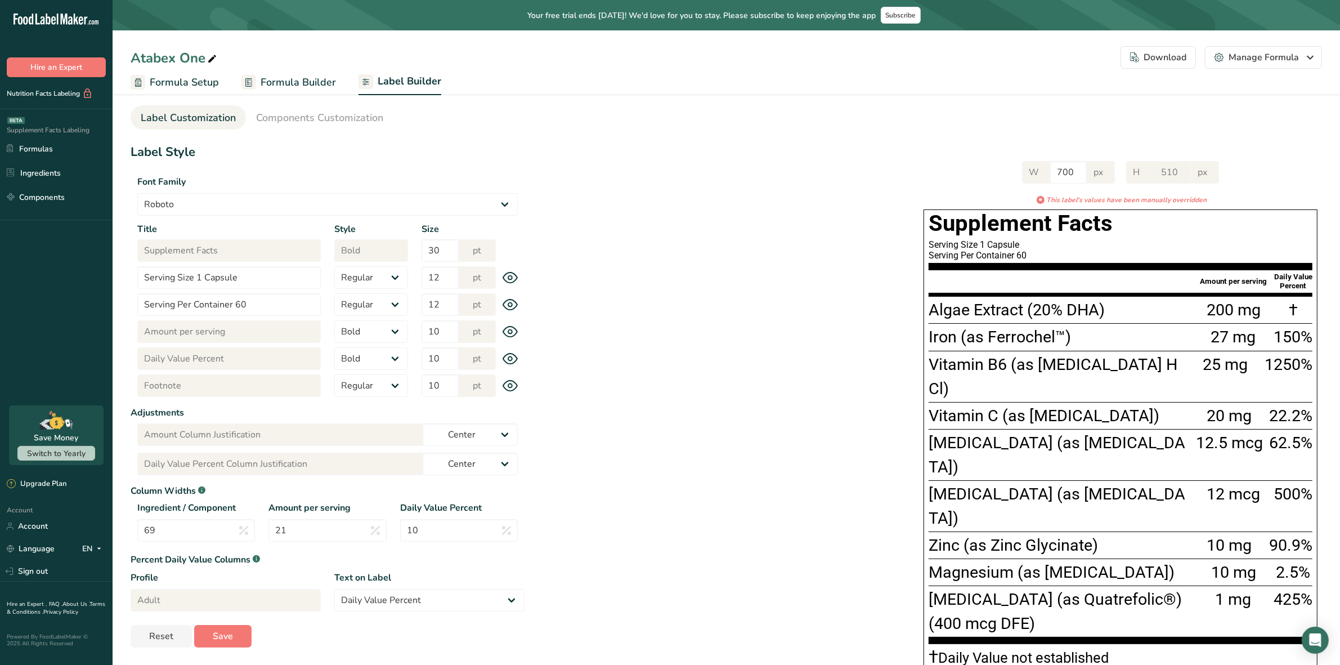
click at [629, 547] on div "W 700 px H 510 px * This label's values have been manually overridden Supplemen…" at bounding box center [924, 420] width 798 height 541
click at [396, 251] on div "Title Supplement Facts Style Regular Bold Size 30 pt" at bounding box center [328, 241] width 394 height 39
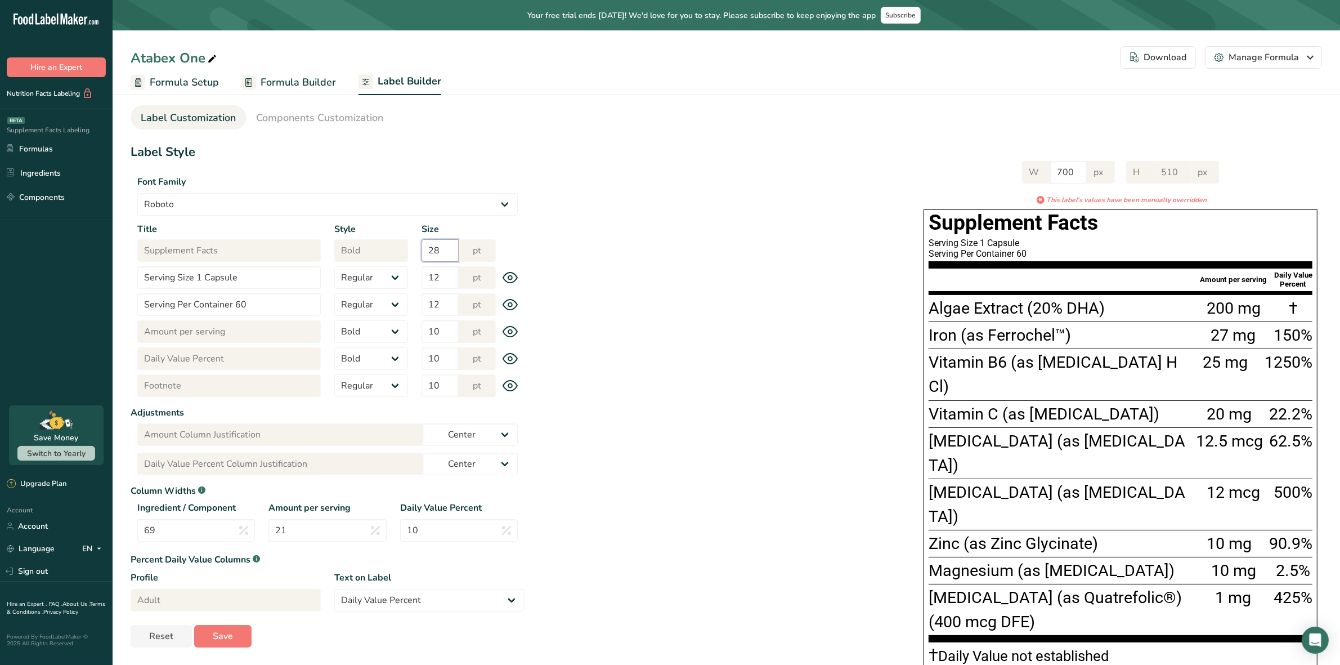
type input "2"
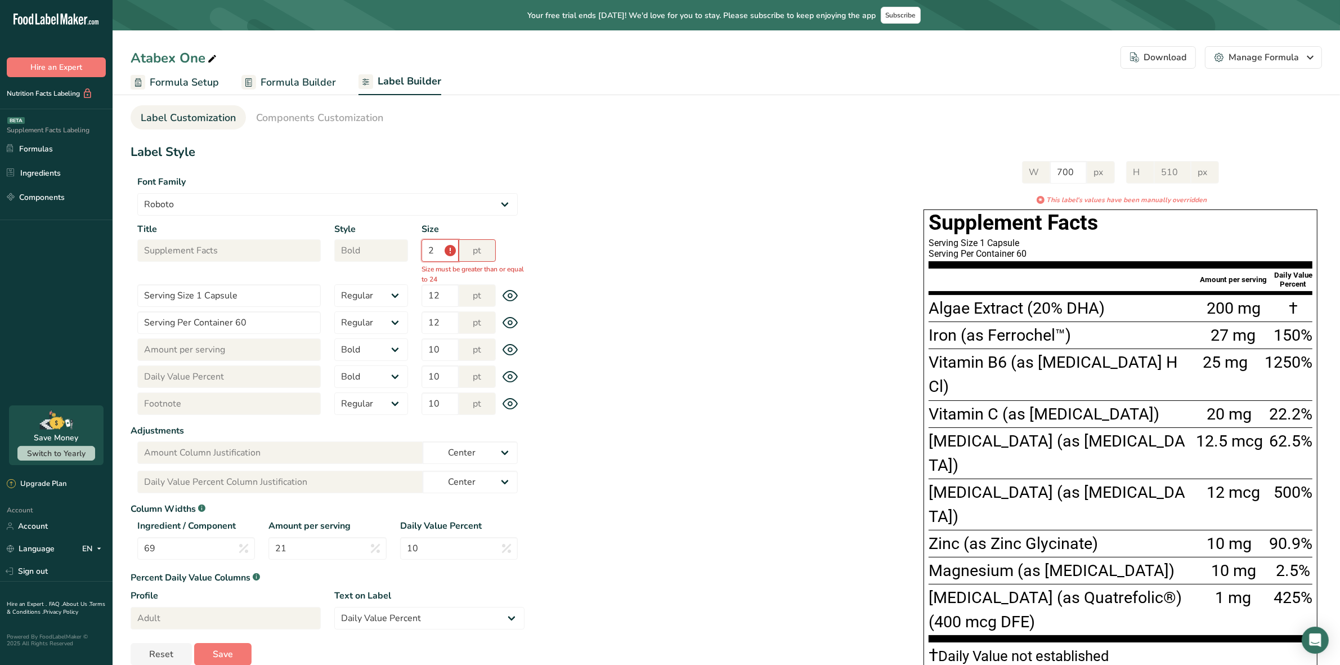
drag, startPoint x: 421, startPoint y: 249, endPoint x: 414, endPoint y: 249, distance: 6.8
click at [415, 249] on div "Size 2 pt Size must be greater than or equal to 24" at bounding box center [458, 241] width 87 height 39
type input "30"
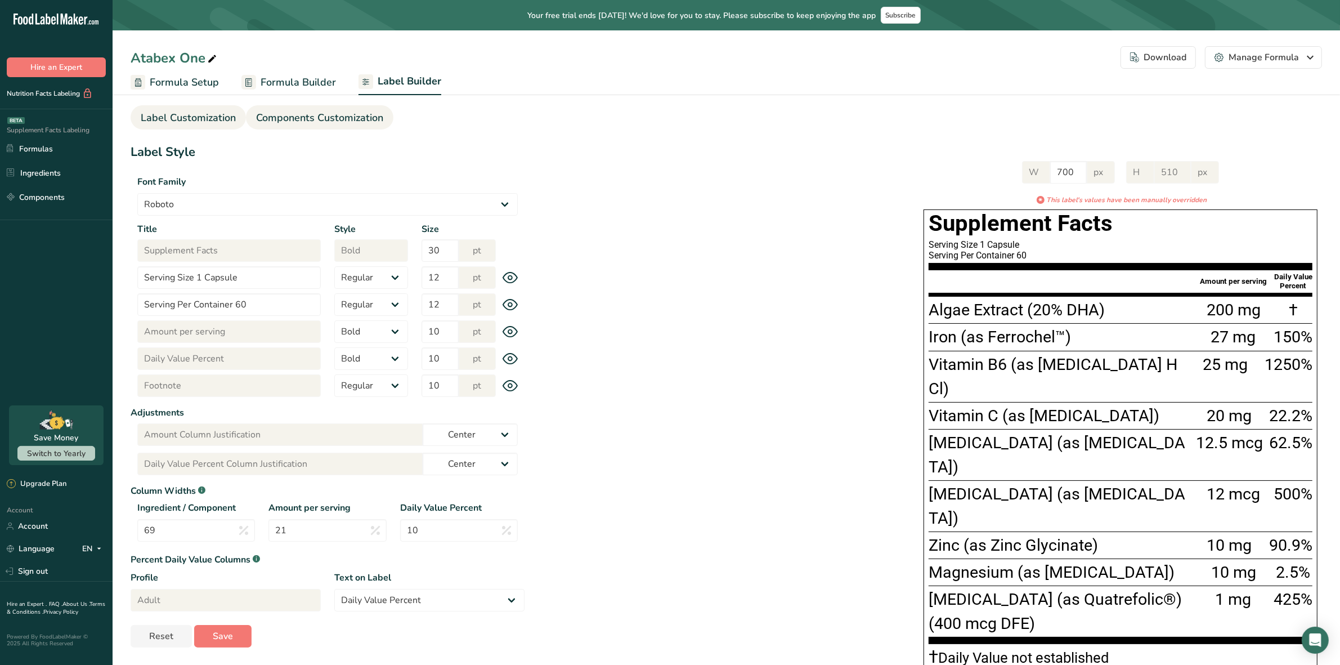
click at [328, 117] on span "Components Customization" at bounding box center [319, 117] width 127 height 15
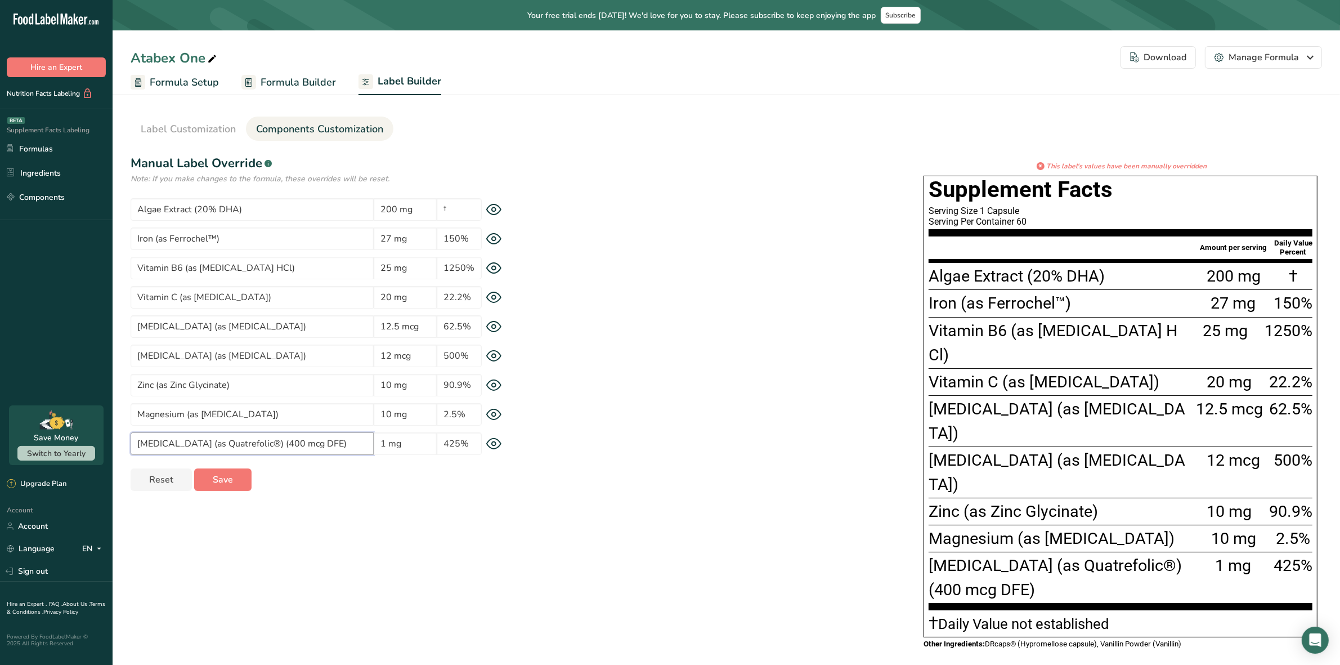
click at [251, 441] on input "[MEDICAL_DATA] (as Quatrefolic®) (400 mcg DFE)" at bounding box center [252, 443] width 243 height 23
click at [178, 444] on input "[MEDICAL_DATA] (as Quatrefolic®) (400 mcg DFE)" at bounding box center [252, 443] width 243 height 23
click at [178, 442] on input "[MEDICAL_DATA] (as Quatrefolic®) (400 mcg DFE)" at bounding box center [252, 443] width 243 height 23
click at [321, 445] on input "[MEDICAL_DATA] (as Quatrefolic®) (400 mcg DFE)" at bounding box center [252, 443] width 243 height 23
click at [252, 441] on input "[MEDICAL_DATA] (as Quatrefolic®) (400 mcg DFE" at bounding box center [252, 443] width 243 height 23
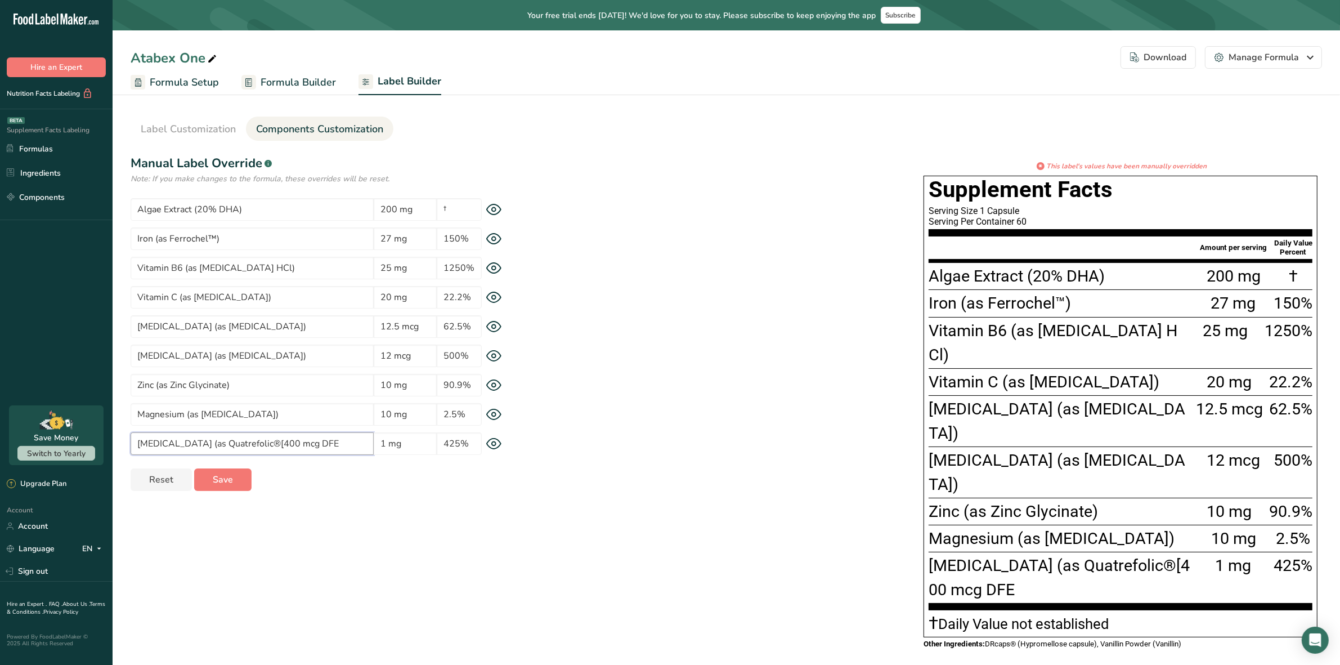
click at [313, 441] on input "[MEDICAL_DATA] (as Quatrefolic®[400 mcg DFE" at bounding box center [252, 443] width 243 height 23
click at [245, 445] on input "[MEDICAL_DATA] (as Quatrefolic®[400 mcg DFE]" at bounding box center [252, 443] width 243 height 23
click at [313, 445] on input "[MEDICAL_DATA] (as Quatrefolic®[400 mcg DFE]" at bounding box center [252, 443] width 243 height 23
type input "[MEDICAL_DATA] (as Quatrefolic®[400 mcg DFE]"
click at [232, 478] on span "Save" at bounding box center [223, 480] width 20 height 14
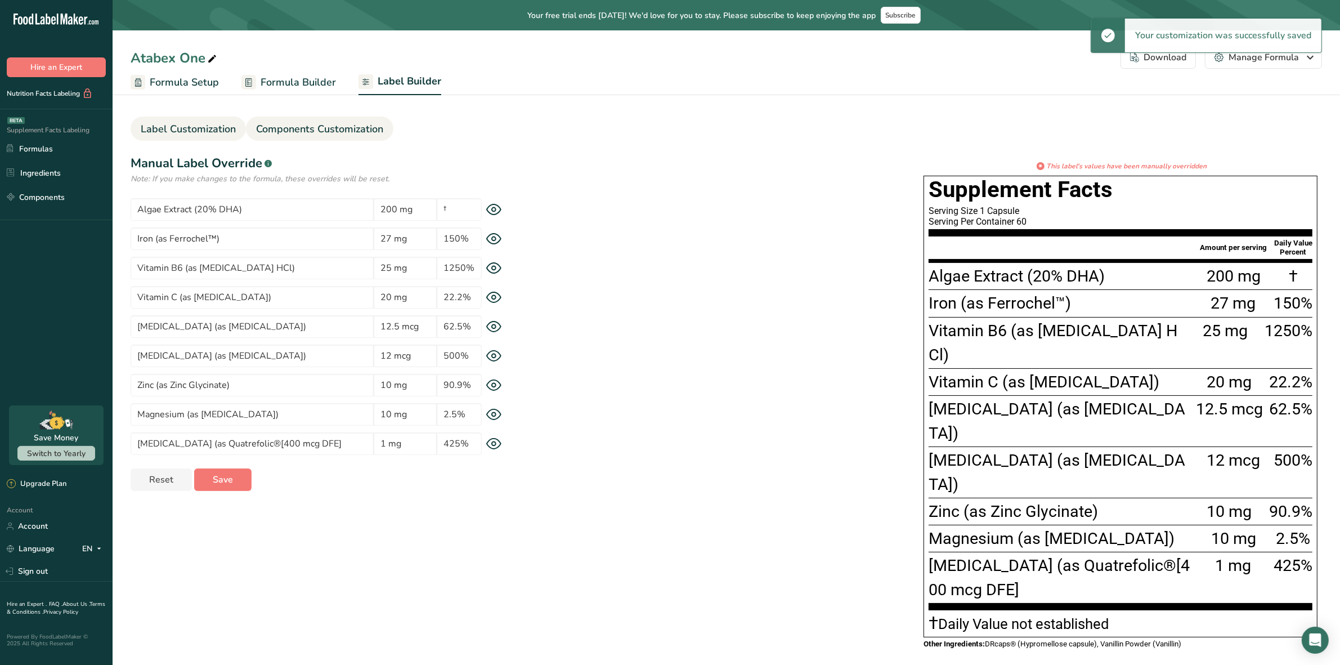
click at [208, 126] on span "Label Customization" at bounding box center [188, 129] width 95 height 15
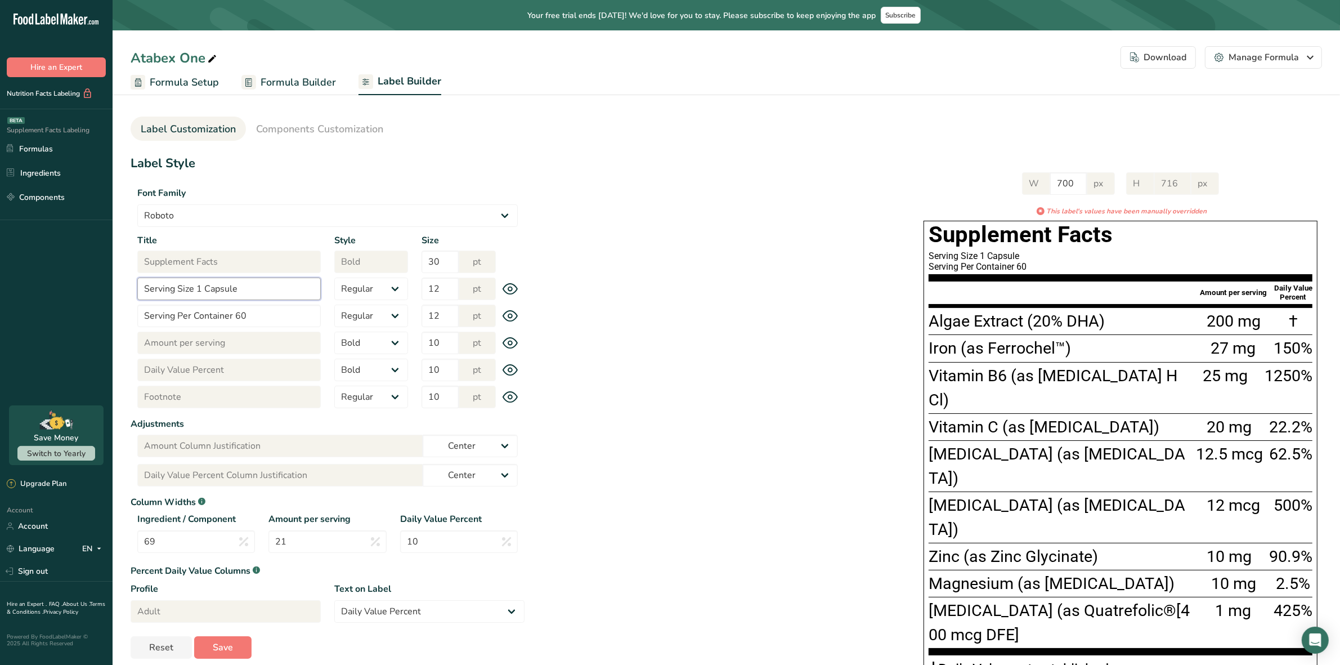
click at [198, 288] on input "Serving Size 1 Capsule" at bounding box center [228, 288] width 183 height 23
click at [205, 290] on input "Serving Size 1 Capsule" at bounding box center [228, 288] width 183 height 23
drag, startPoint x: 933, startPoint y: 252, endPoint x: 998, endPoint y: 260, distance: 65.2
click at [935, 252] on div "Serving Size 1 Delayed Release Capsule" at bounding box center [1121, 255] width 384 height 11
click at [1006, 260] on div "Serving Size 1 Delayed Release Capsule" at bounding box center [1121, 255] width 384 height 11
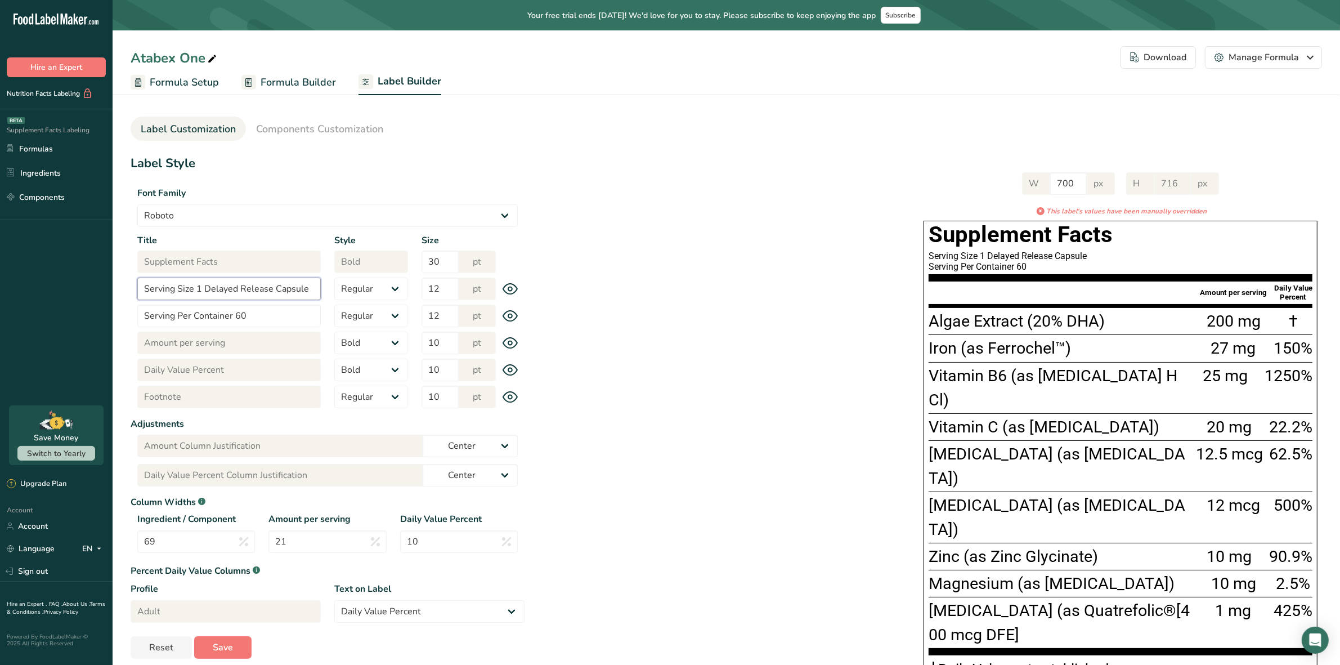
click at [306, 286] on input "Serving Size 1 Delayed Release Capsule" at bounding box center [228, 288] width 183 height 23
click at [312, 286] on input "Serving Size 1 Delayed Release Capsule" at bounding box center [228, 288] width 183 height 23
type input "Serving Size 1 Delayed Release Capsule"
click at [623, 181] on div "W 700 px H 716 px * This label's values have been manually overridden Supplemen…" at bounding box center [924, 431] width 798 height 541
click at [1022, 186] on div "W 700 px" at bounding box center [1068, 183] width 93 height 23
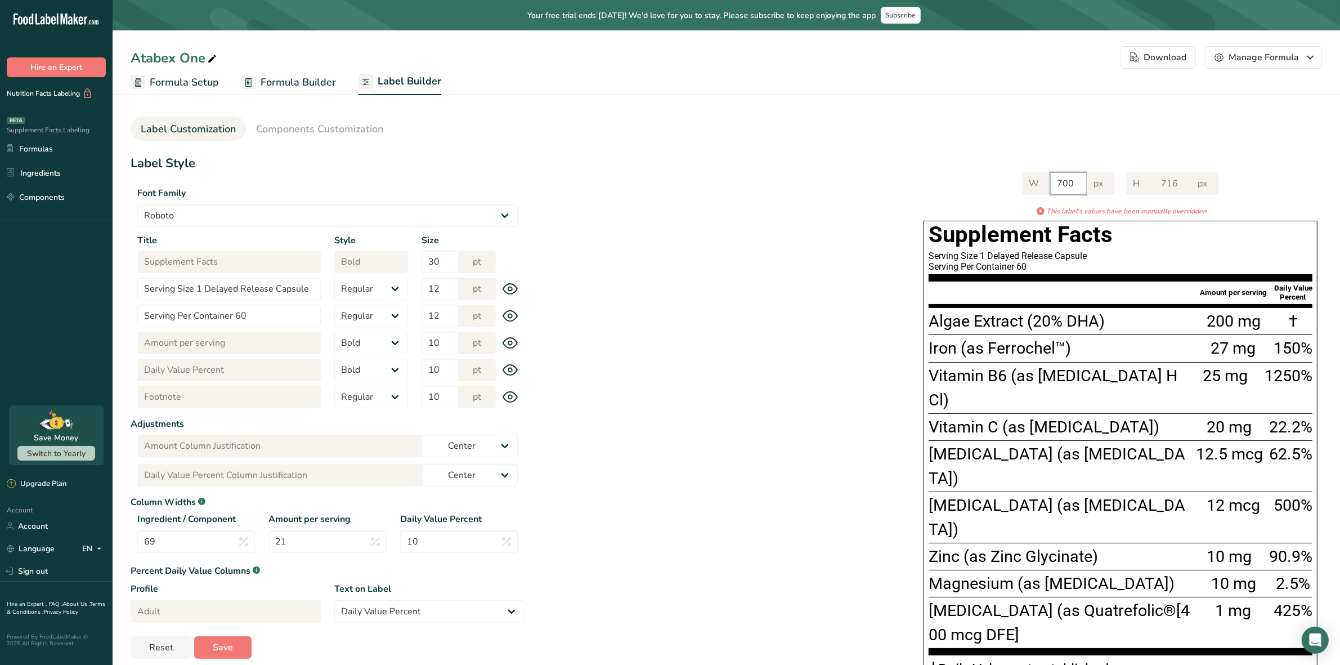
click at [1076, 186] on input "700" at bounding box center [1068, 183] width 37 height 23
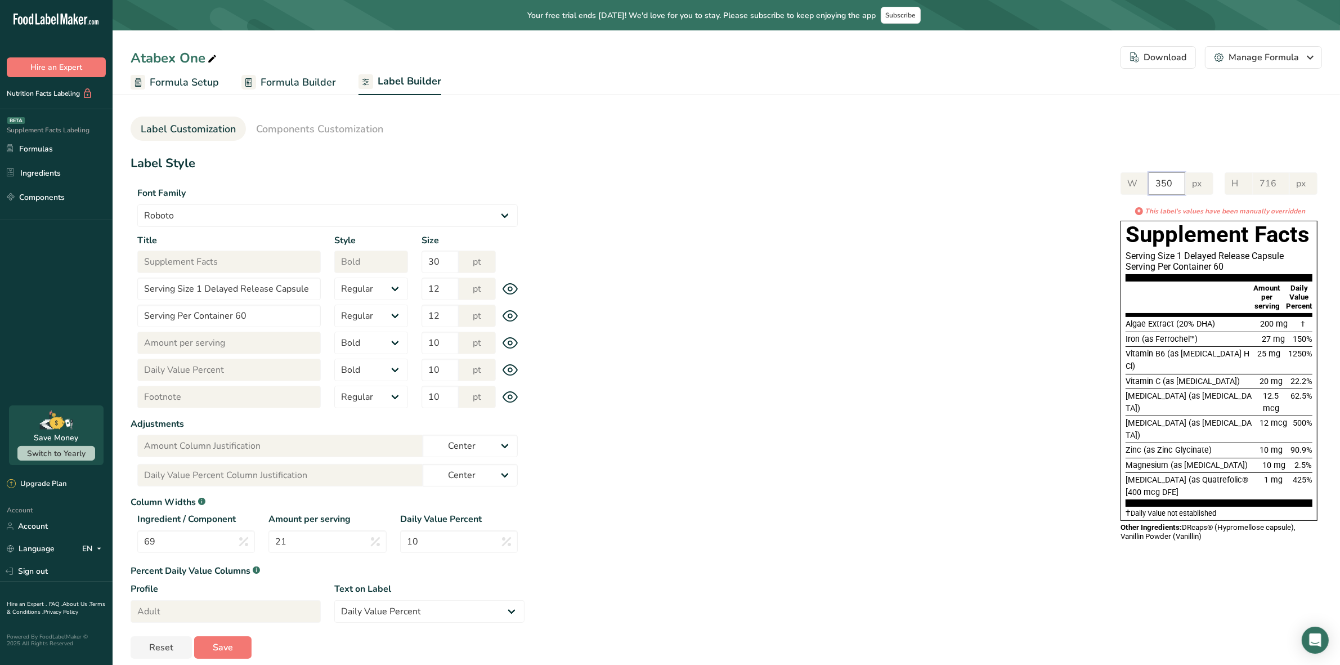
click at [1122, 186] on div "W 350 px" at bounding box center [1167, 183] width 93 height 23
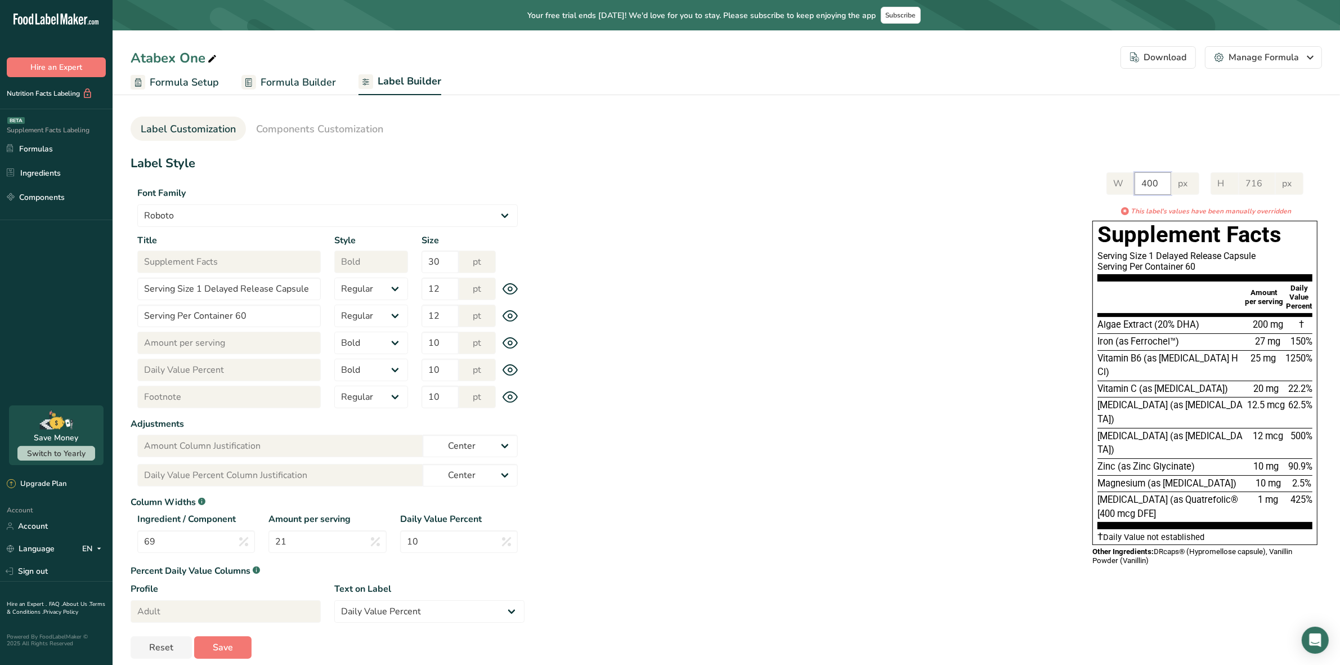
click at [1125, 183] on div "W 400 px" at bounding box center [1153, 183] width 93 height 23
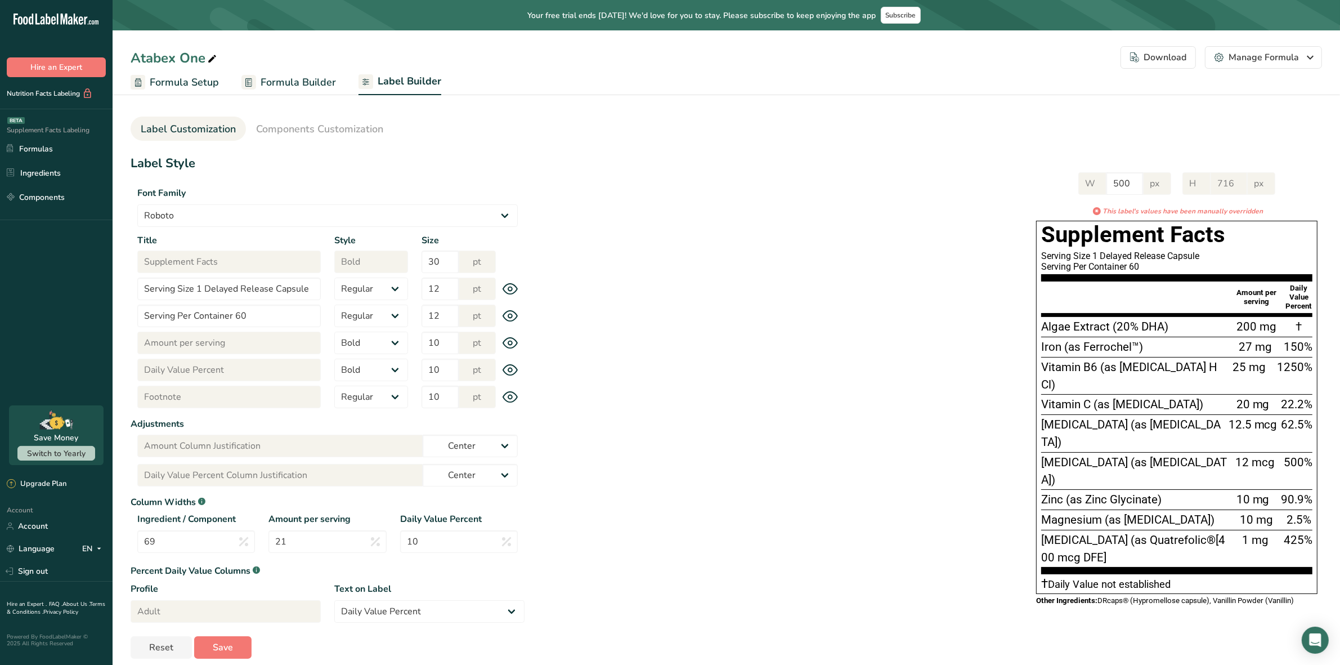
click at [967, 302] on div "W 500 px H 716 px * This label's values have been manually overridden Supplemen…" at bounding box center [924, 387] width 798 height 453
click at [1081, 180] on div "W 500 px" at bounding box center [1124, 183] width 93 height 23
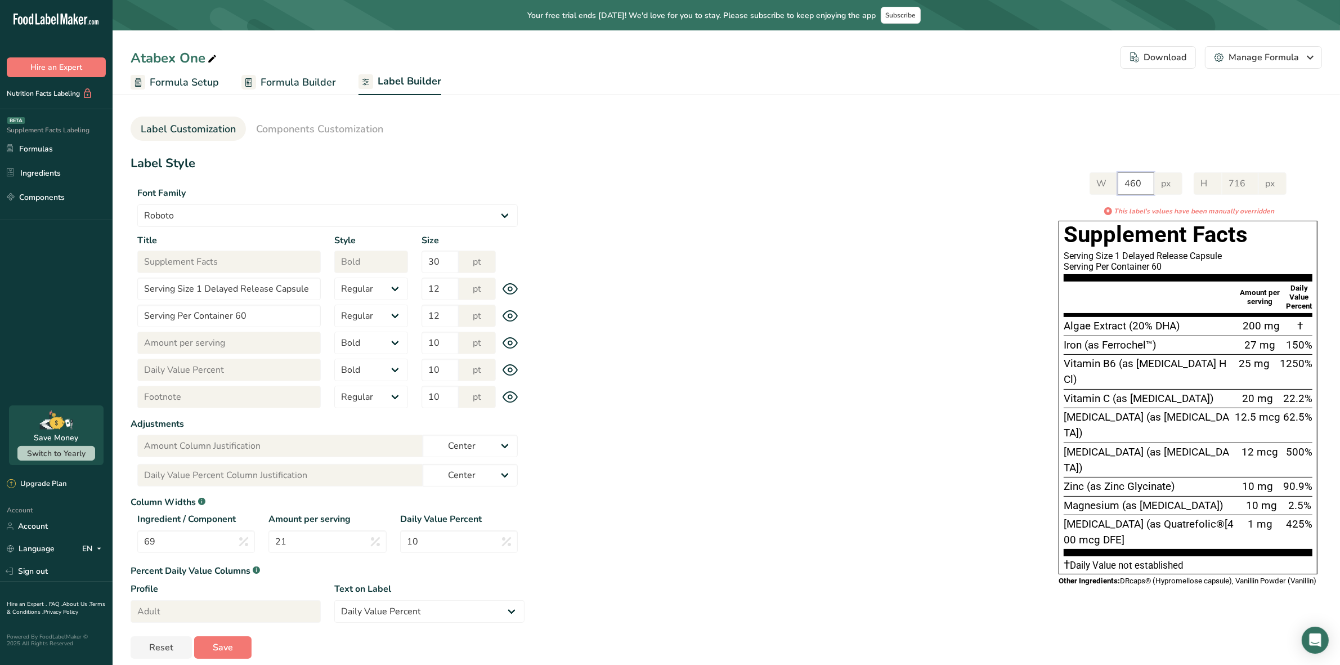
click at [1135, 183] on input "460" at bounding box center [1136, 183] width 37 height 23
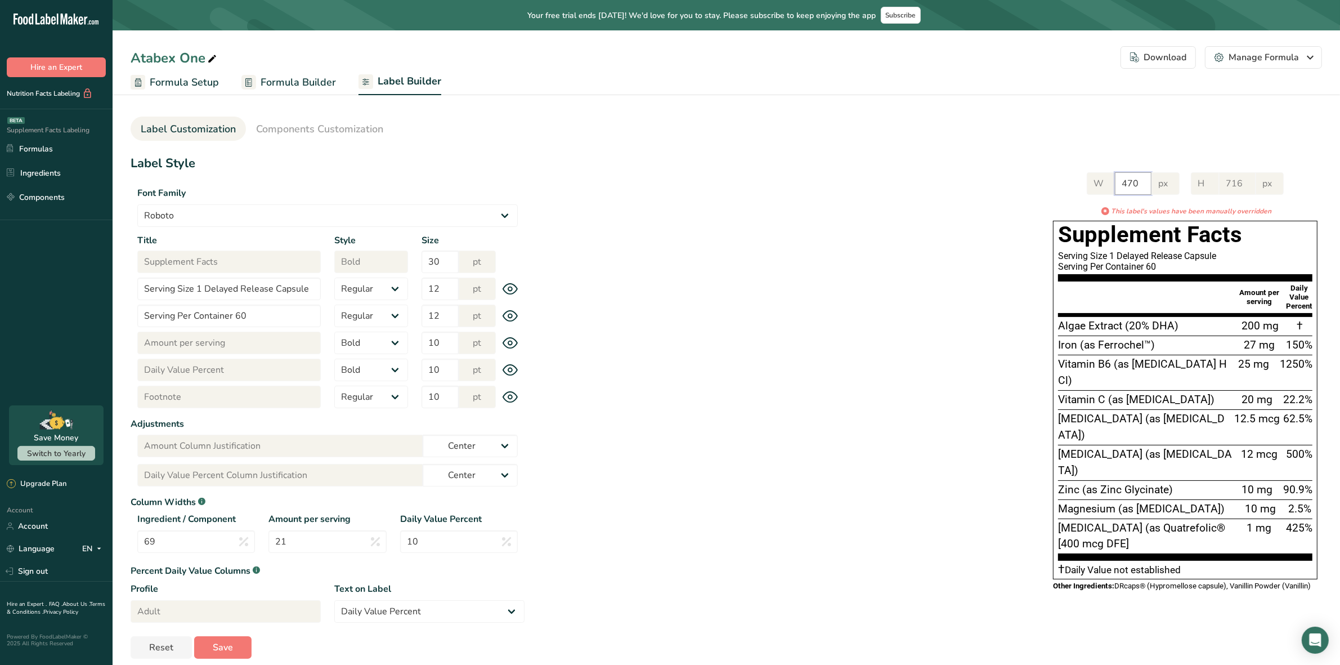
type input "470"
click at [995, 243] on div "W 470 px H 716 px * This label's values have been manually overridden Supplemen…" at bounding box center [924, 380] width 798 height 438
click at [272, 290] on input "Serving Size 1 Delayed Release Capsule" at bounding box center [228, 288] width 183 height 23
click at [235, 288] on input "Serving Size 1 Delayed R Capsule" at bounding box center [228, 288] width 183 height 23
click at [214, 288] on input "Serving Size 1 D R Capsule" at bounding box center [228, 288] width 183 height 23
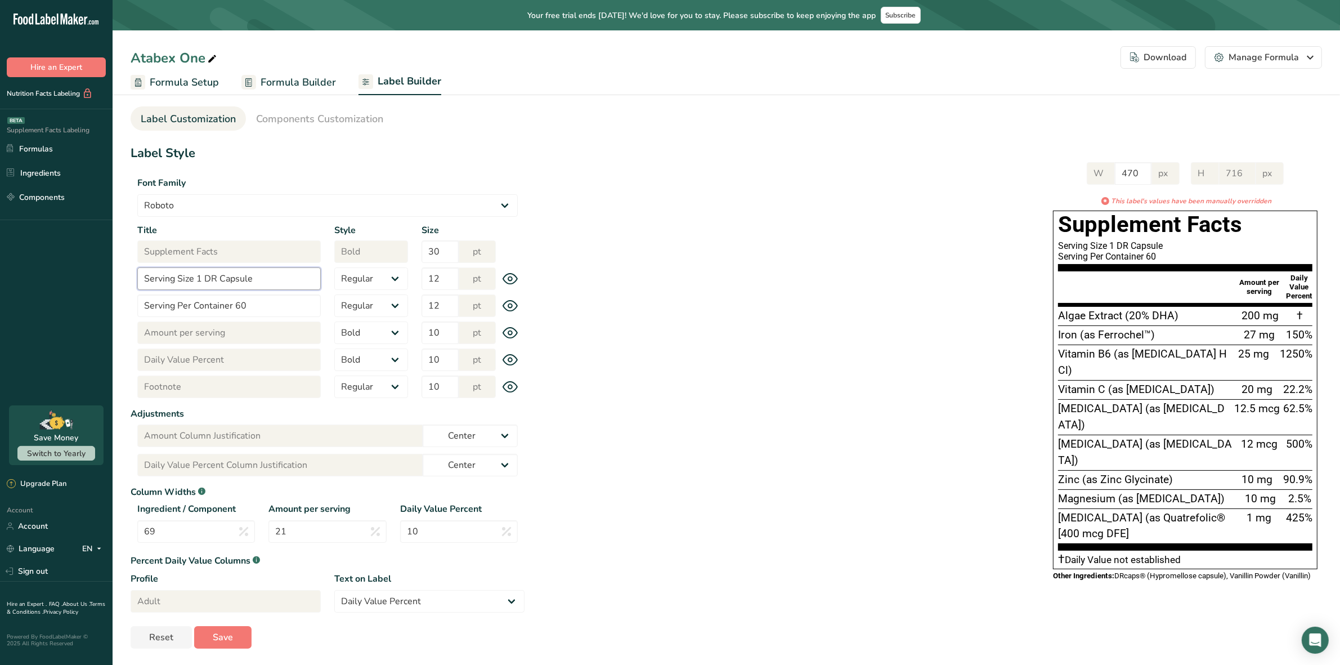
scroll to position [11, 0]
type input "Serving Size 1 DR Capsule"
click at [232, 631] on span "Save" at bounding box center [223, 636] width 20 height 14
type input "576"
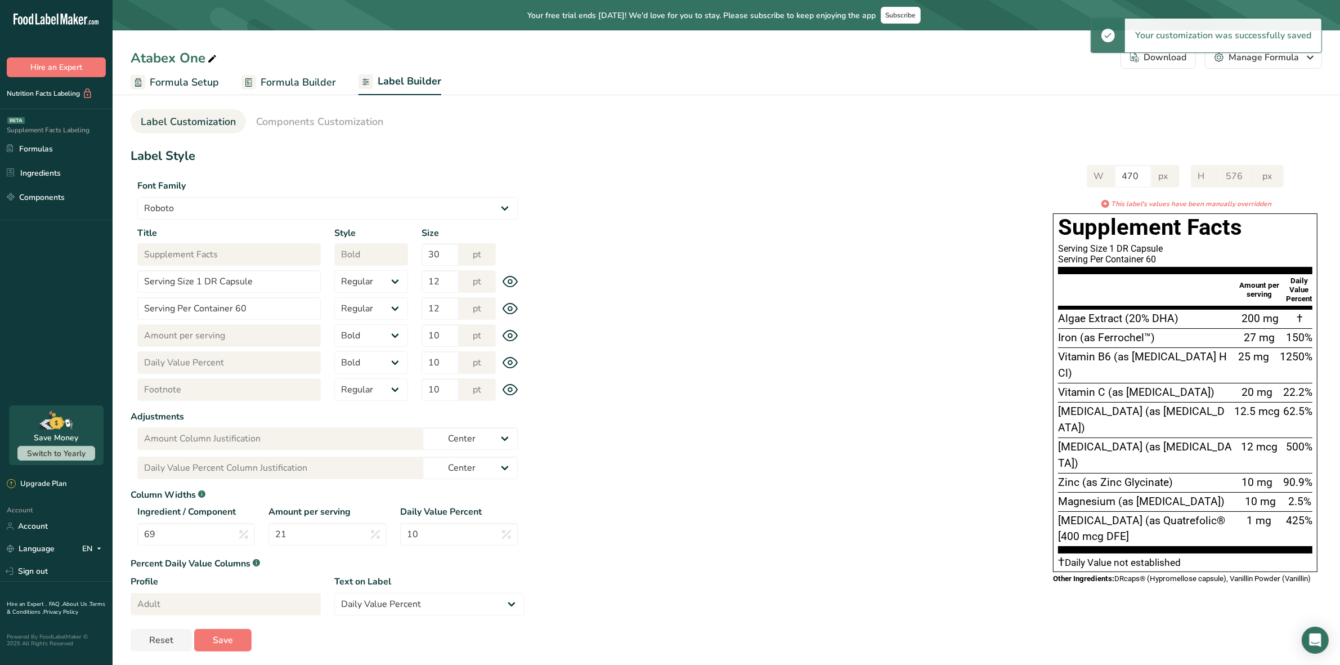
scroll to position [0, 0]
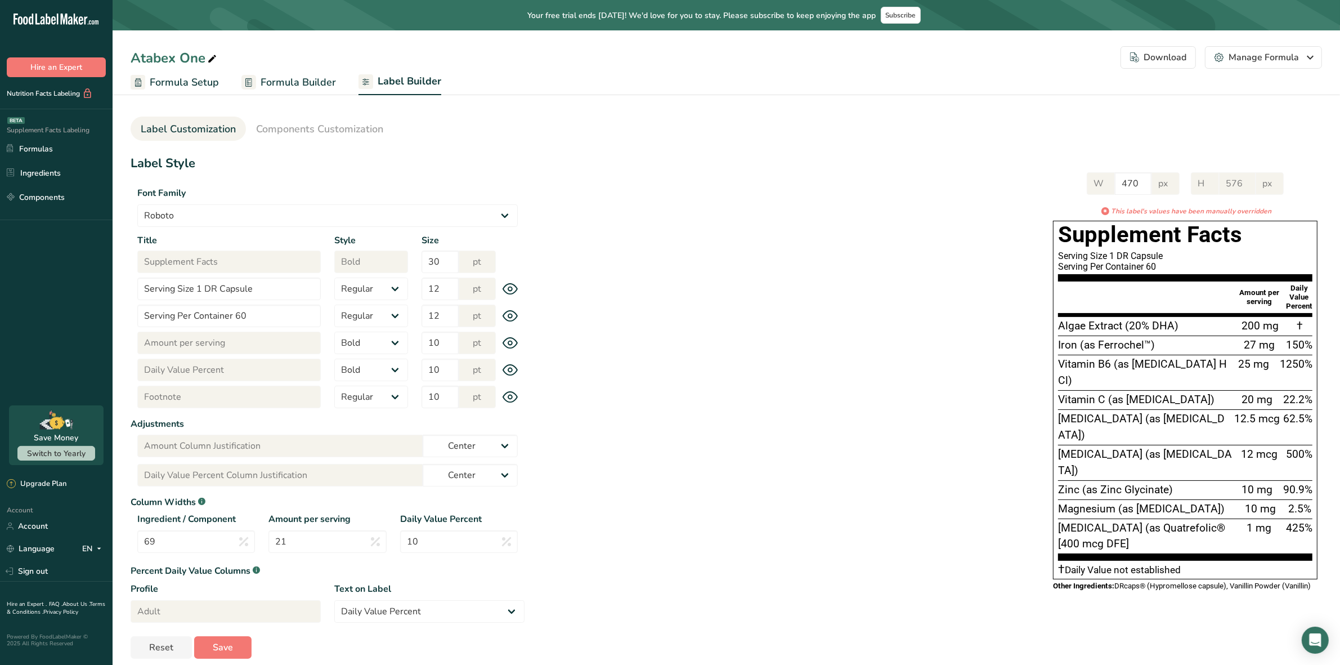
click at [1182, 57] on div "Download" at bounding box center [1158, 58] width 56 height 14
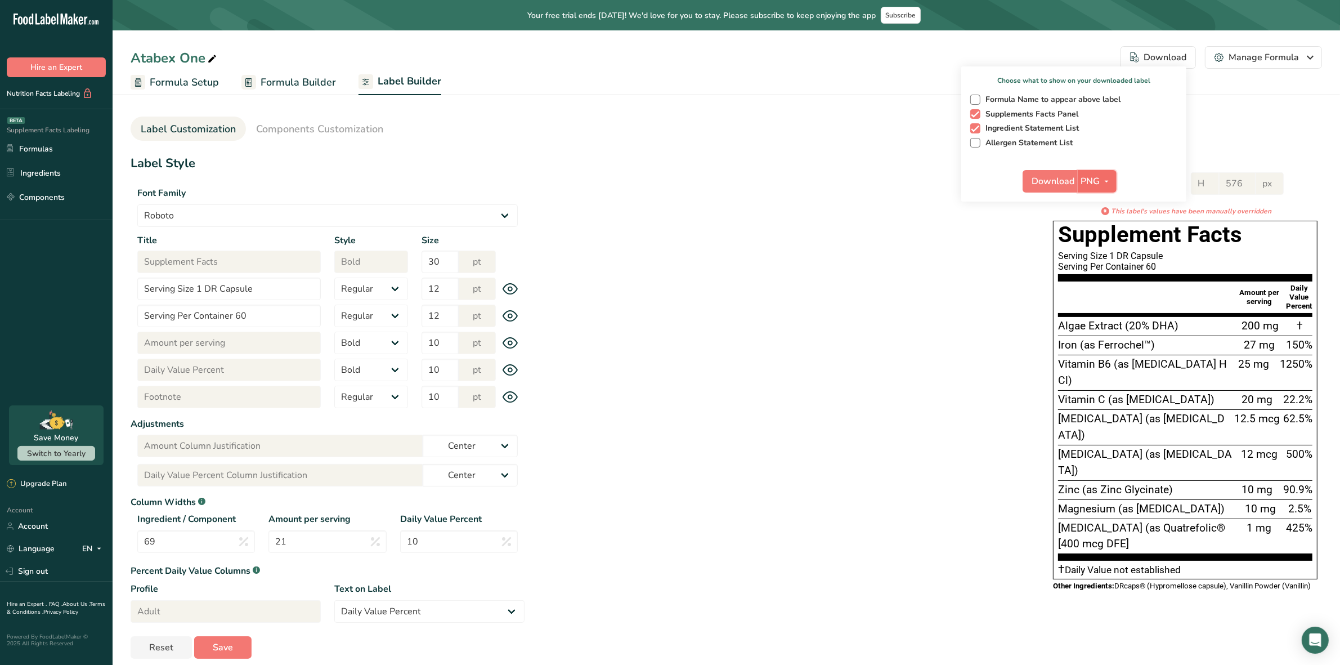
click at [1108, 180] on icon "button" at bounding box center [1107, 181] width 9 height 14
click at [1102, 204] on link "PNG" at bounding box center [1099, 204] width 36 height 19
click at [1054, 181] on span "Download" at bounding box center [1053, 181] width 43 height 14
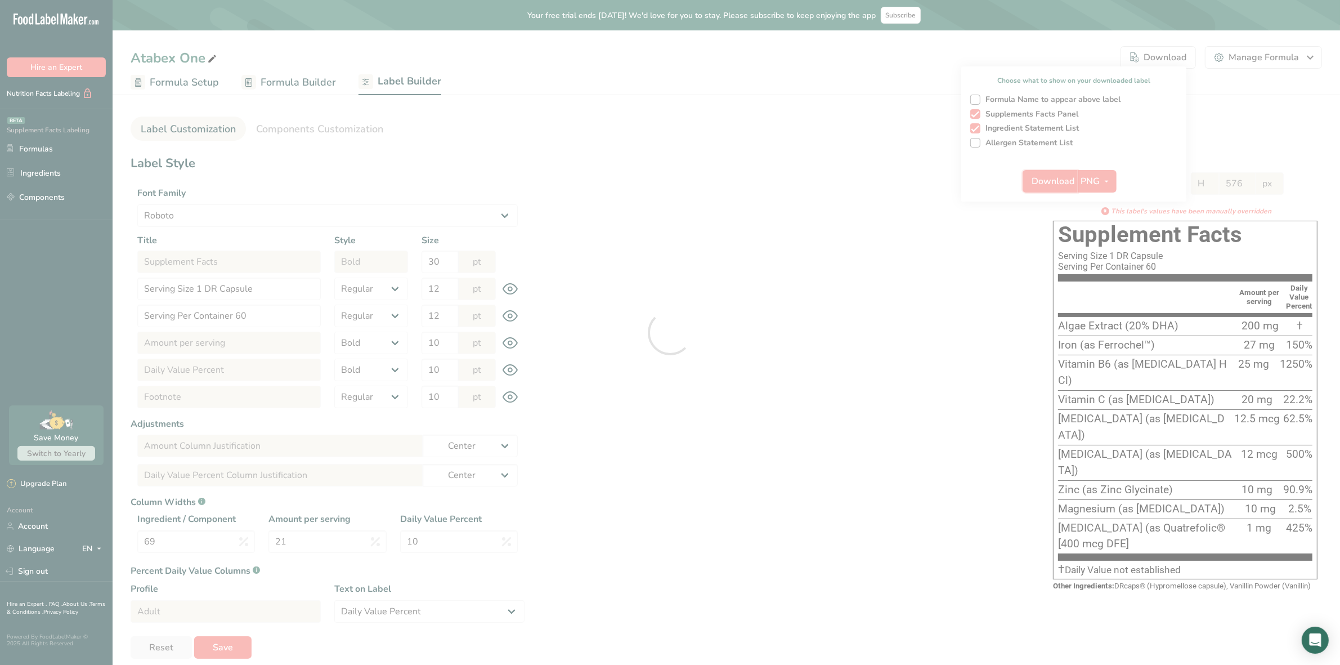
select select "Roboto"
select select "bold"
select select "center"
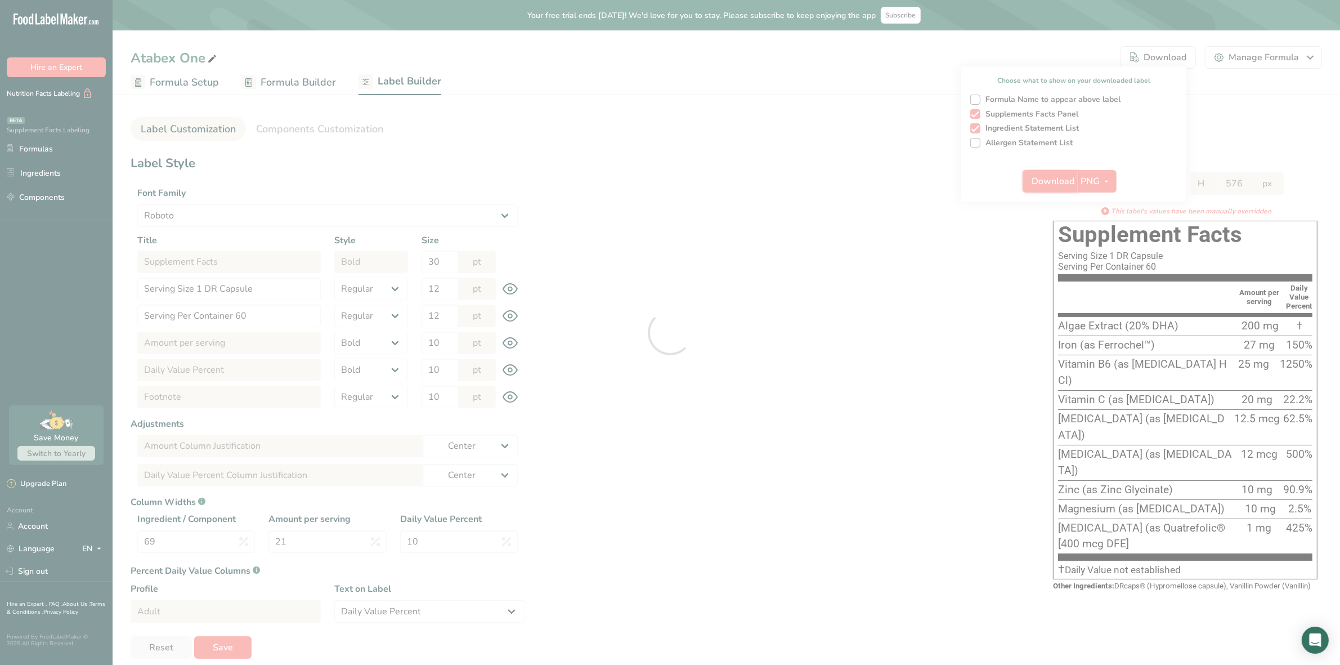
select select "center"
select select "Daily Value Percent"
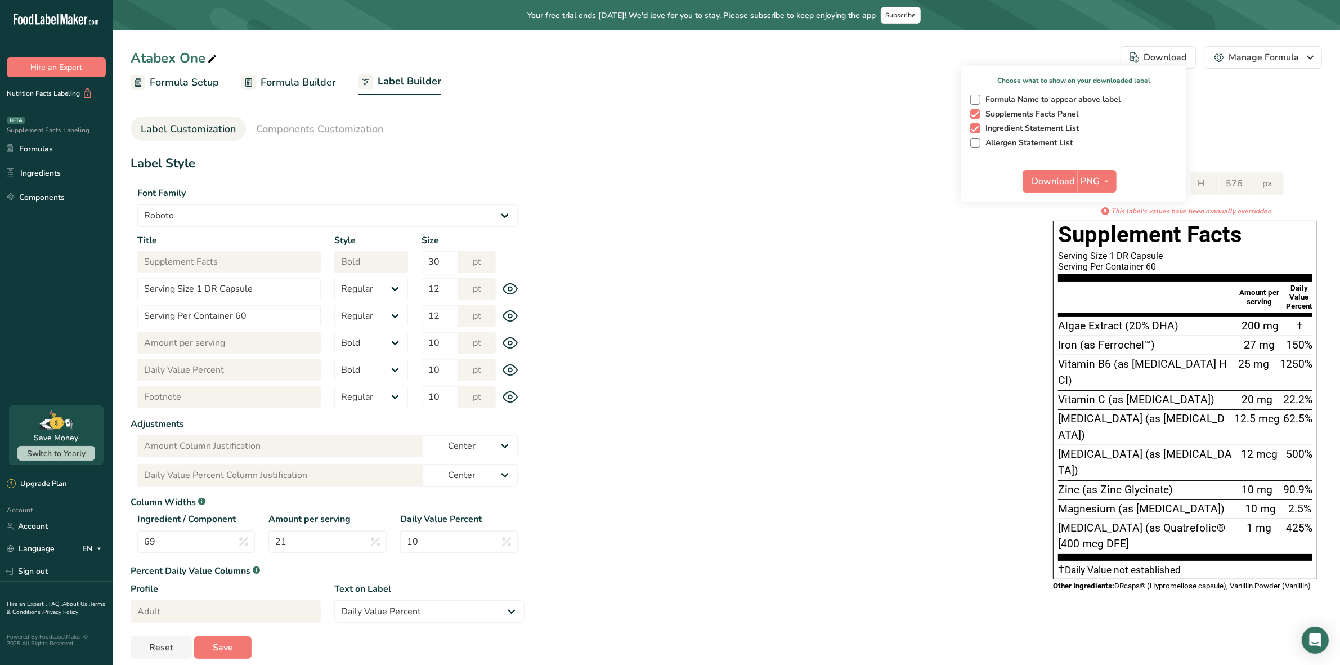
click at [1251, 142] on section "Label Customization Components Customization Label Style Font Family Arial Robo…" at bounding box center [727, 382] width 1228 height 587
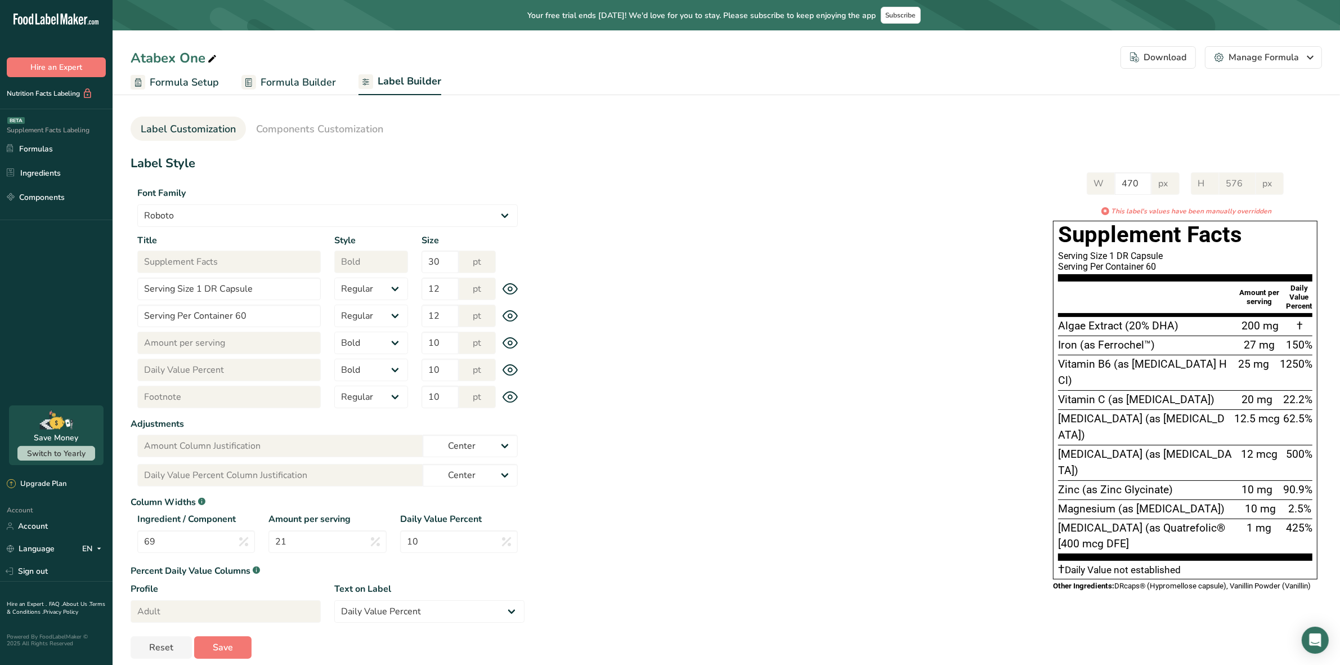
click at [1181, 62] on div "Download" at bounding box center [1158, 58] width 56 height 14
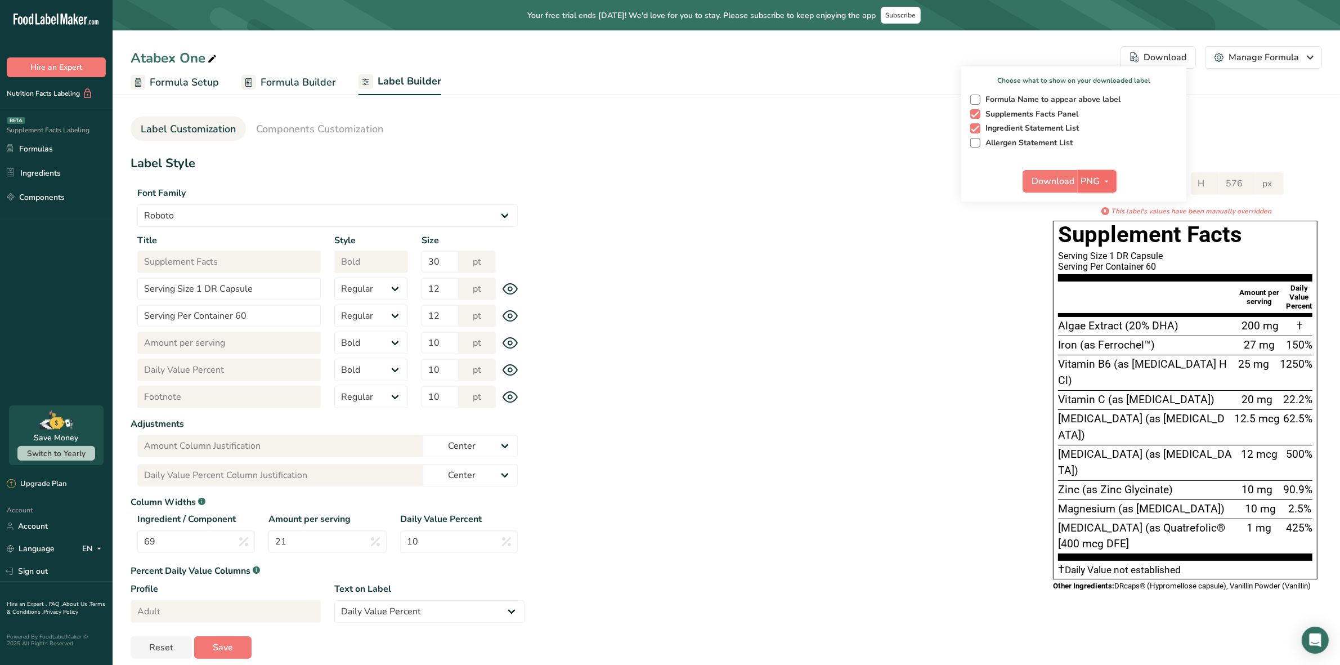
click at [1106, 179] on icon "button" at bounding box center [1107, 181] width 9 height 14
click at [1101, 221] on link "BMP" at bounding box center [1099, 222] width 36 height 19
click at [1053, 180] on span "Download" at bounding box center [1053, 181] width 43 height 14
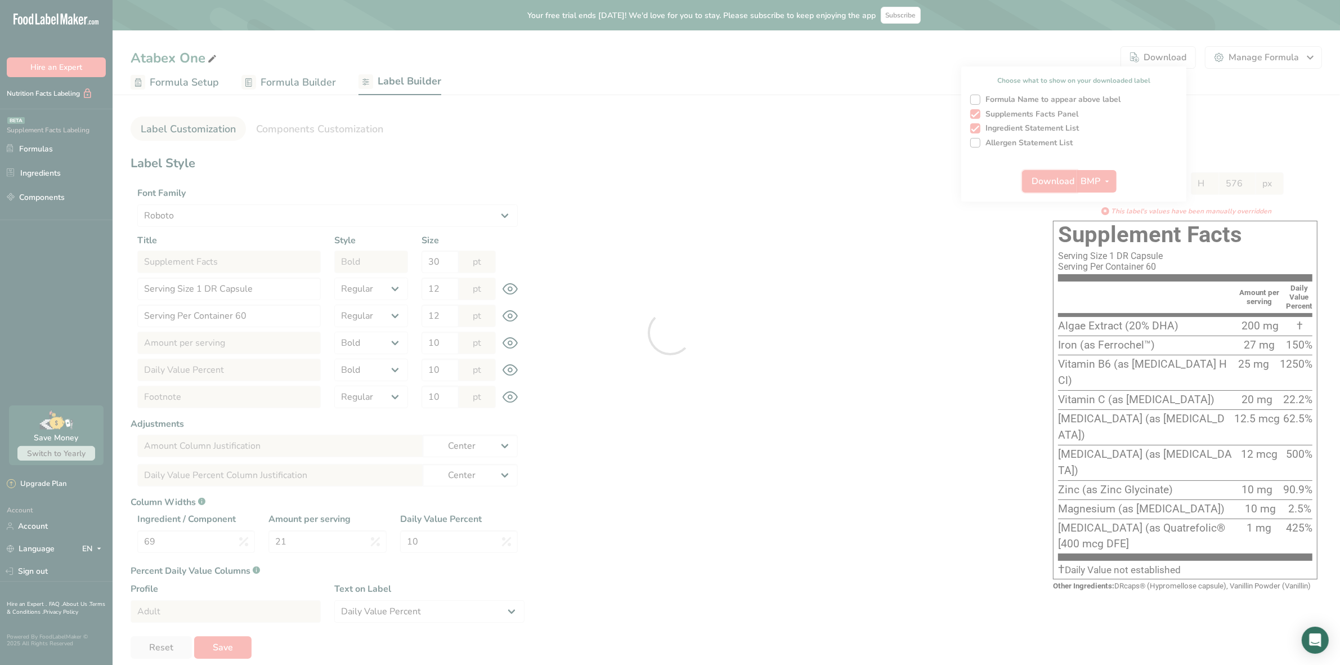
select select "Roboto"
select select "bold"
select select "center"
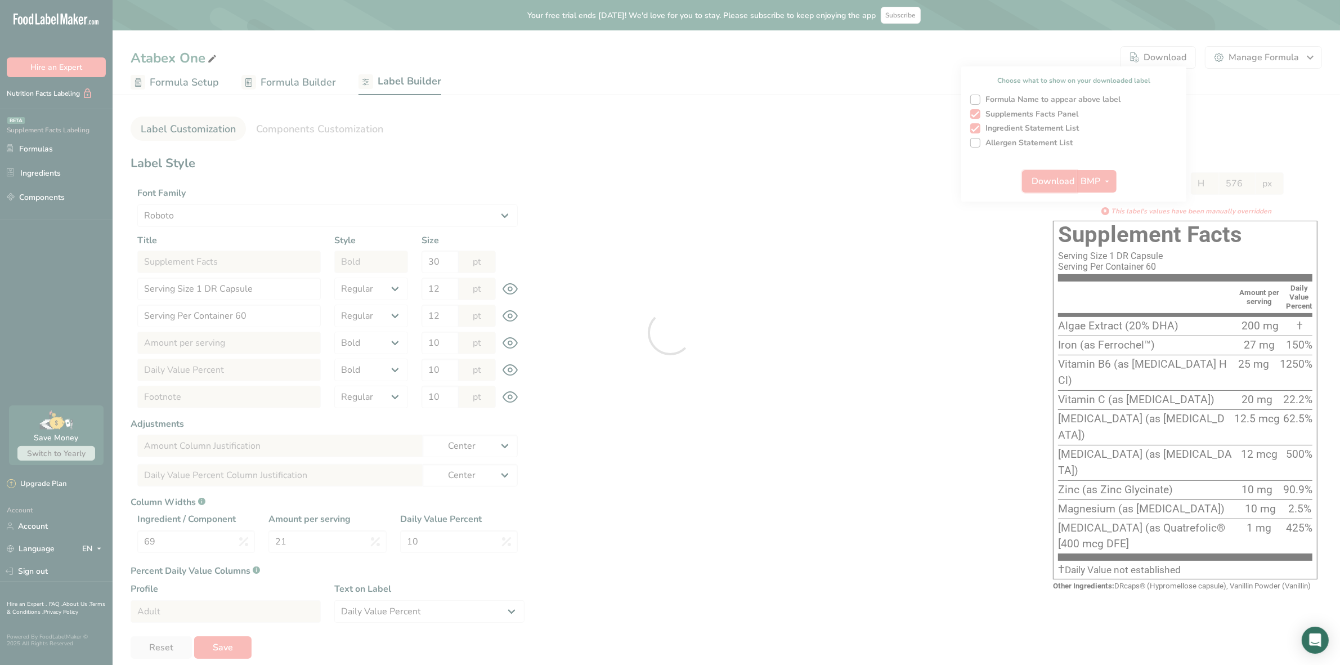
select select "center"
select select "Daily Value Percent"
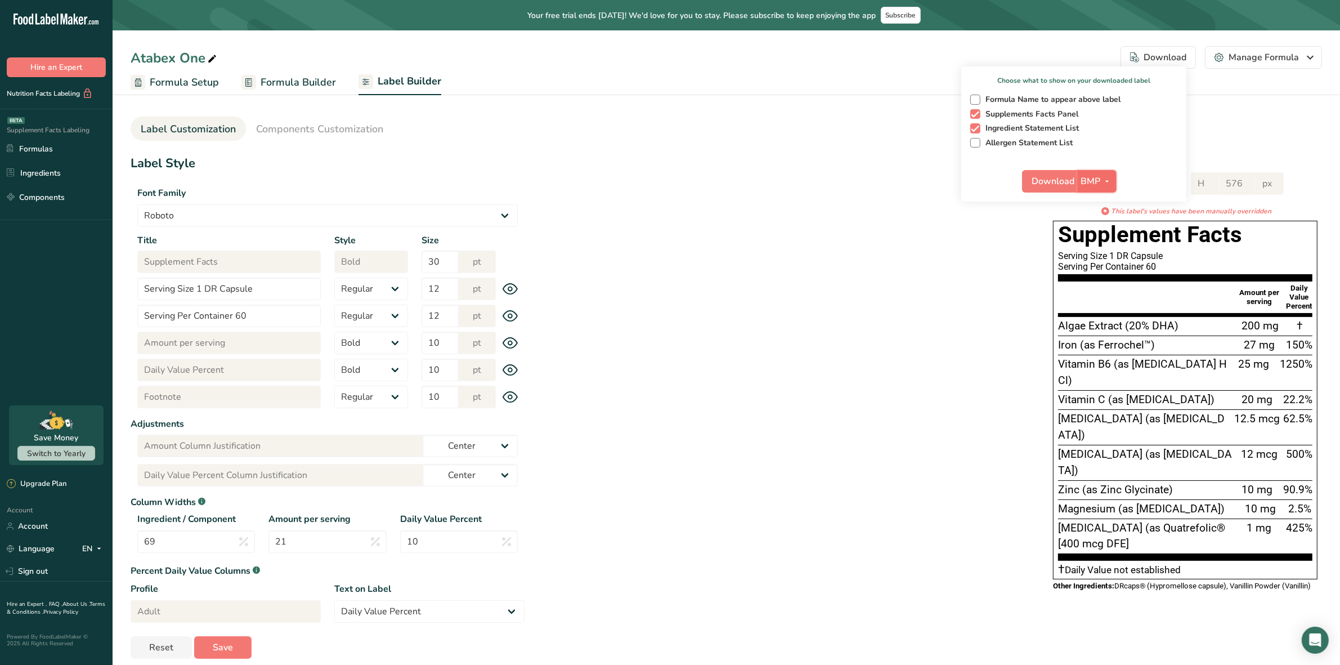
click at [1102, 182] on span "button" at bounding box center [1107, 181] width 14 height 14
click at [1106, 236] on link "SVG" at bounding box center [1099, 241] width 36 height 19
click at [1054, 173] on button "Download" at bounding box center [1050, 181] width 55 height 23
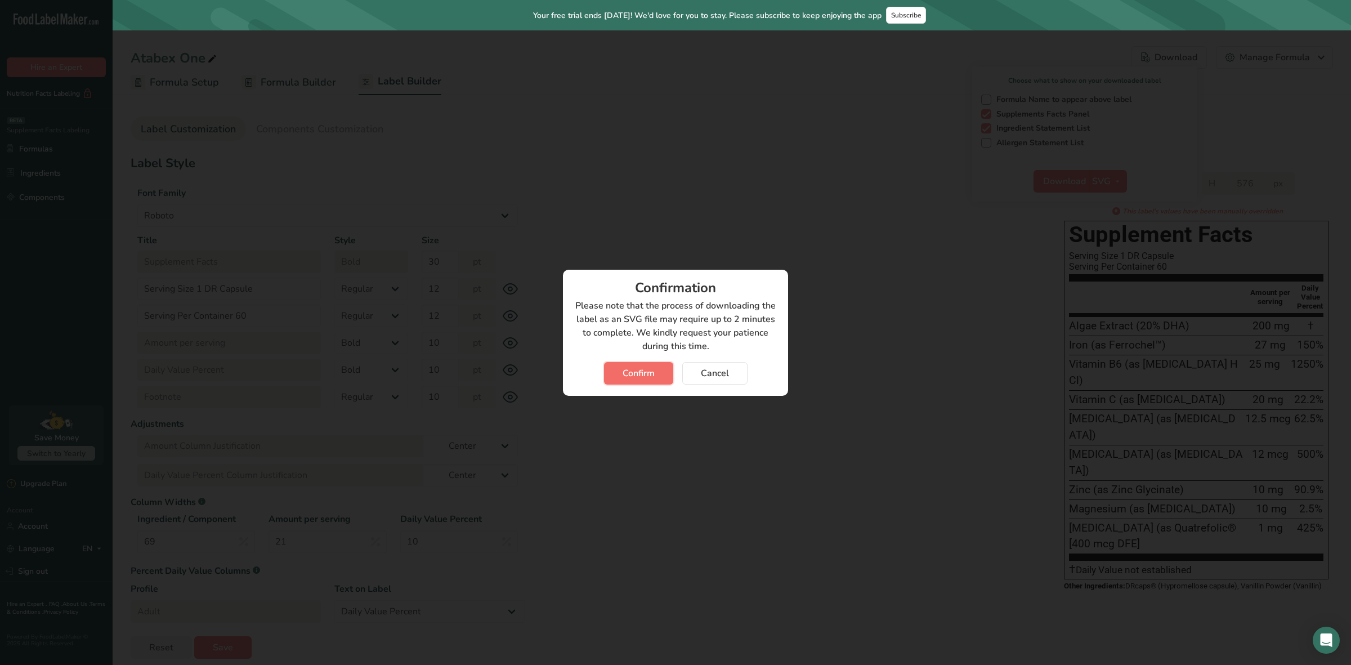
click at [635, 373] on span "Confirm" at bounding box center [639, 373] width 32 height 14
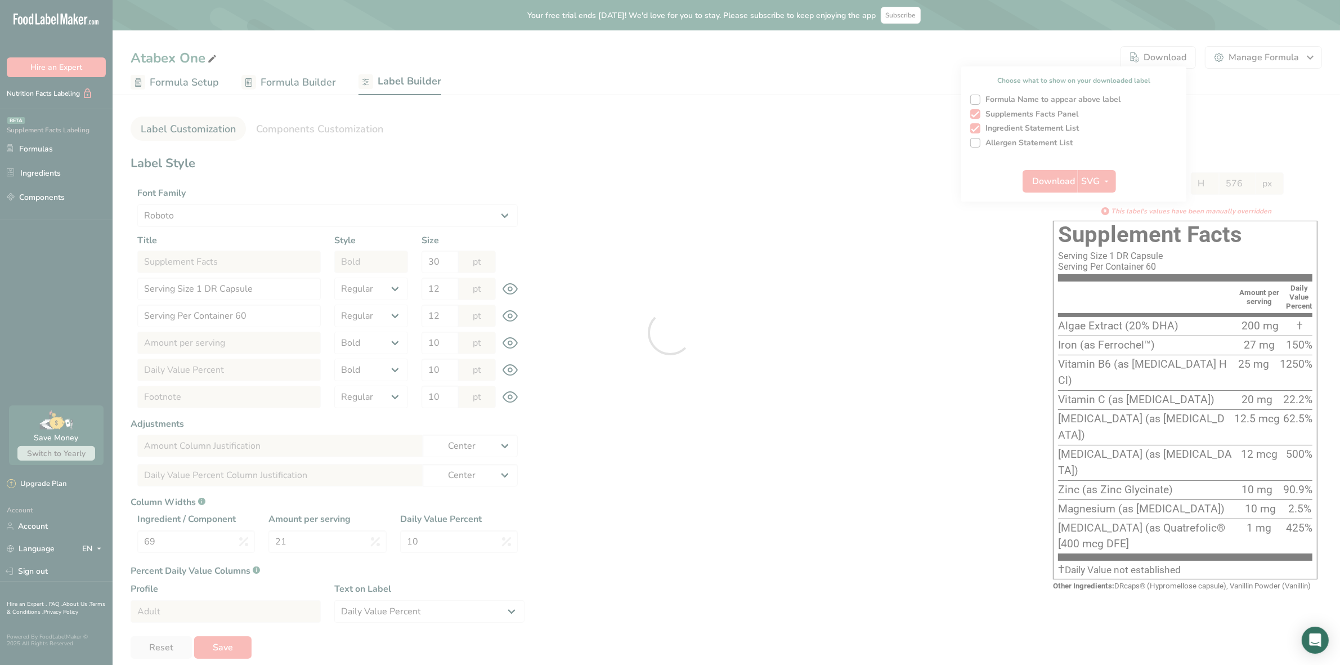
select select "Roboto"
select select "bold"
select select "center"
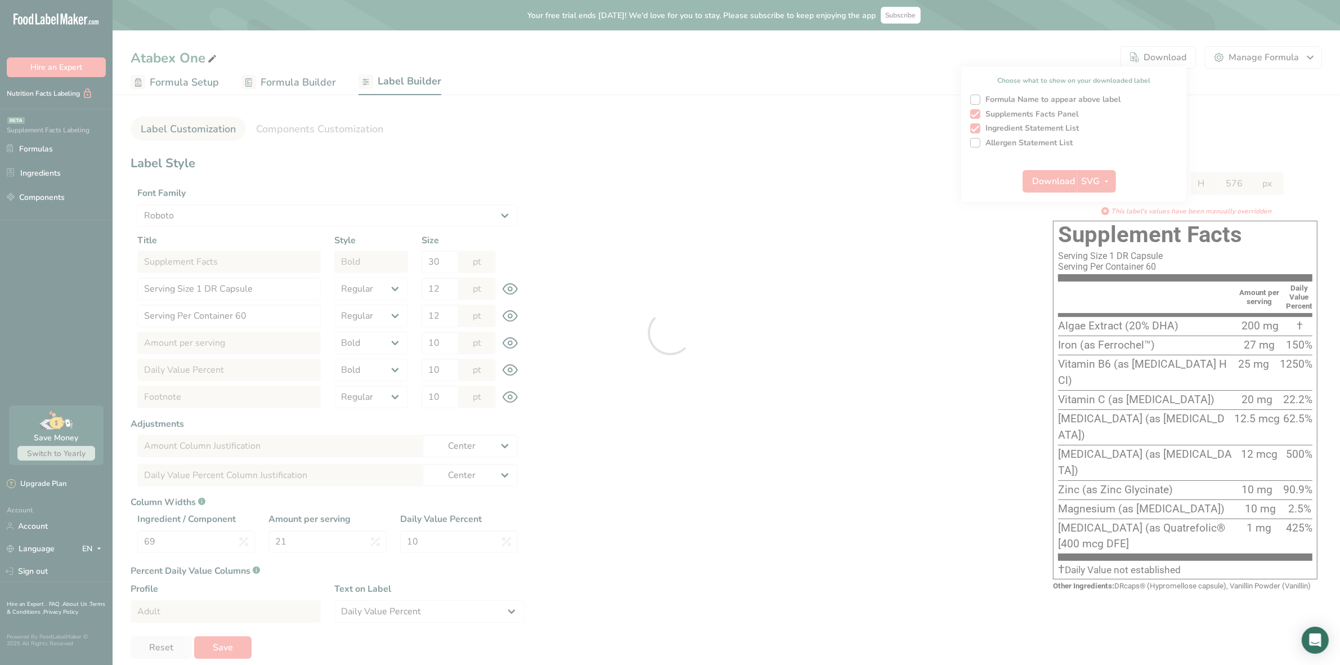
select select "center"
select select "Daily Value Percent"
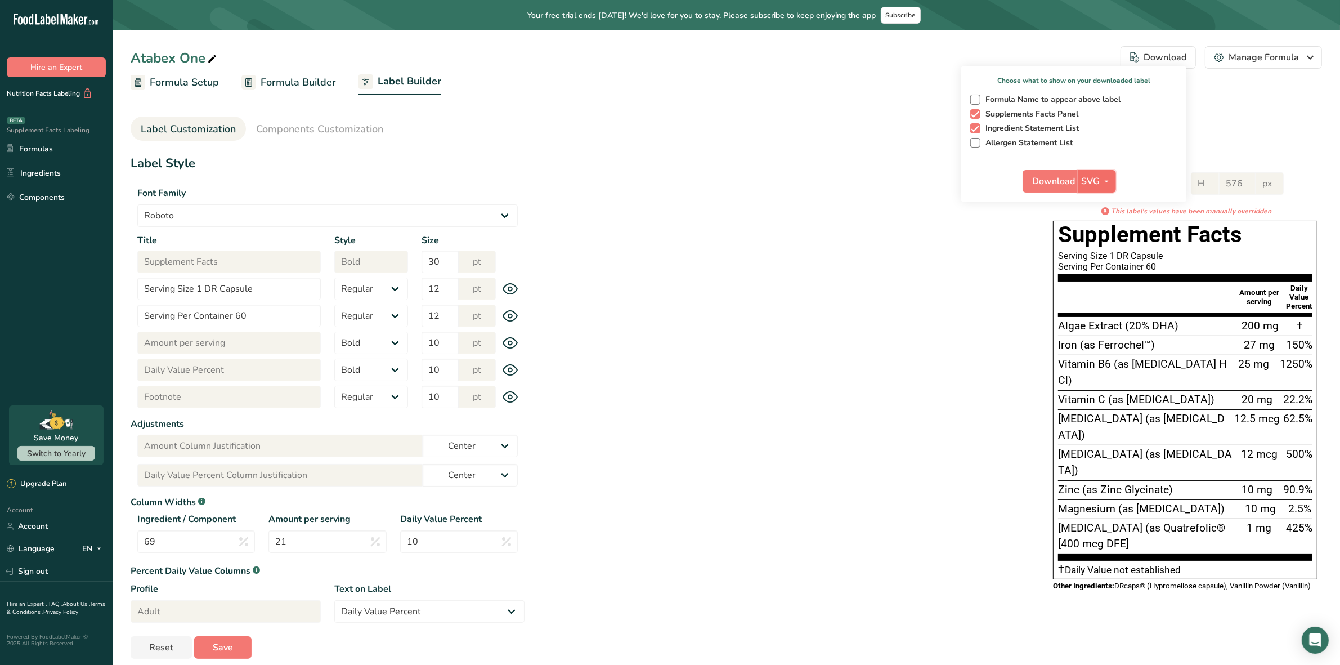
click at [1108, 182] on icon "button" at bounding box center [1106, 181] width 9 height 14
drag, startPoint x: 1095, startPoint y: 257, endPoint x: 1102, endPoint y: 259, distance: 7.8
click at [1095, 255] on link "PDF" at bounding box center [1098, 259] width 36 height 19
click at [1045, 178] on span "Download" at bounding box center [1054, 181] width 43 height 14
click at [825, 262] on div "W 470 px H 576 px * This label's values have been manually overridden Supplemen…" at bounding box center [924, 380] width 798 height 438
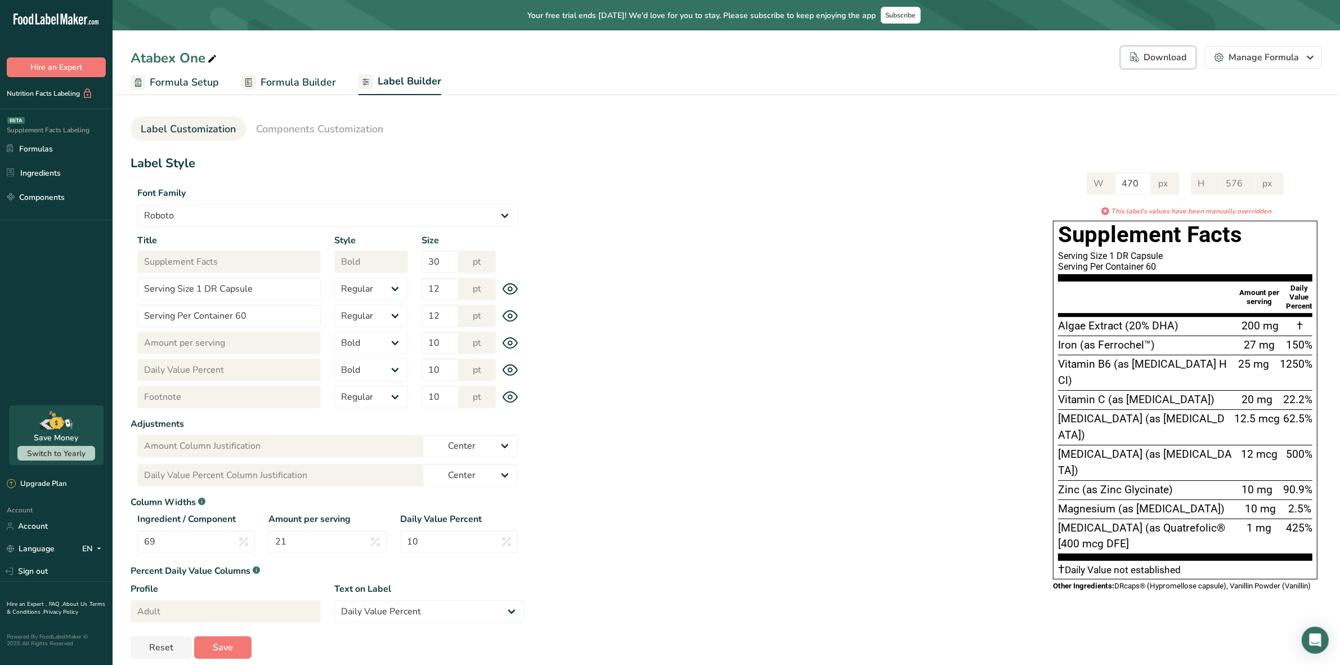
click at [1163, 49] on button "Download Choose what to show on your downloaded label Formula Name to appear ab…" at bounding box center [1158, 57] width 75 height 23
click at [1151, 54] on div "Download" at bounding box center [1158, 58] width 56 height 14
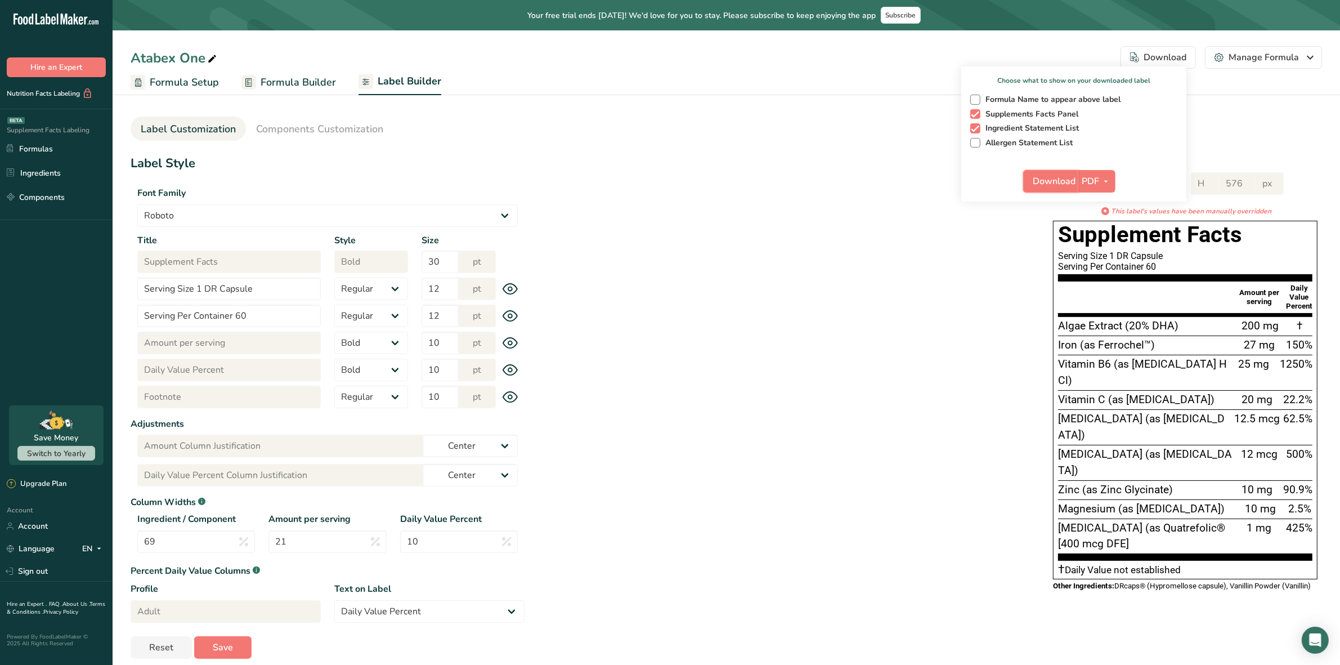
click at [1045, 177] on span "Download" at bounding box center [1054, 181] width 43 height 14
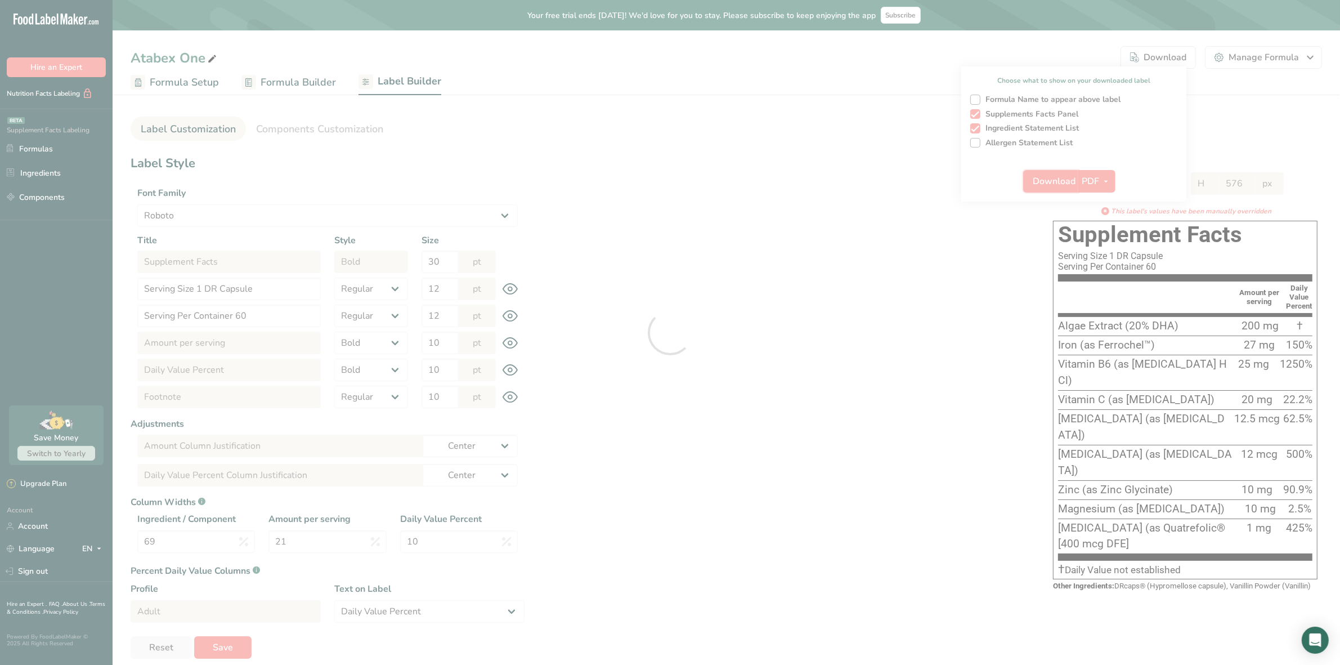
select select "Roboto"
select select "bold"
select select "center"
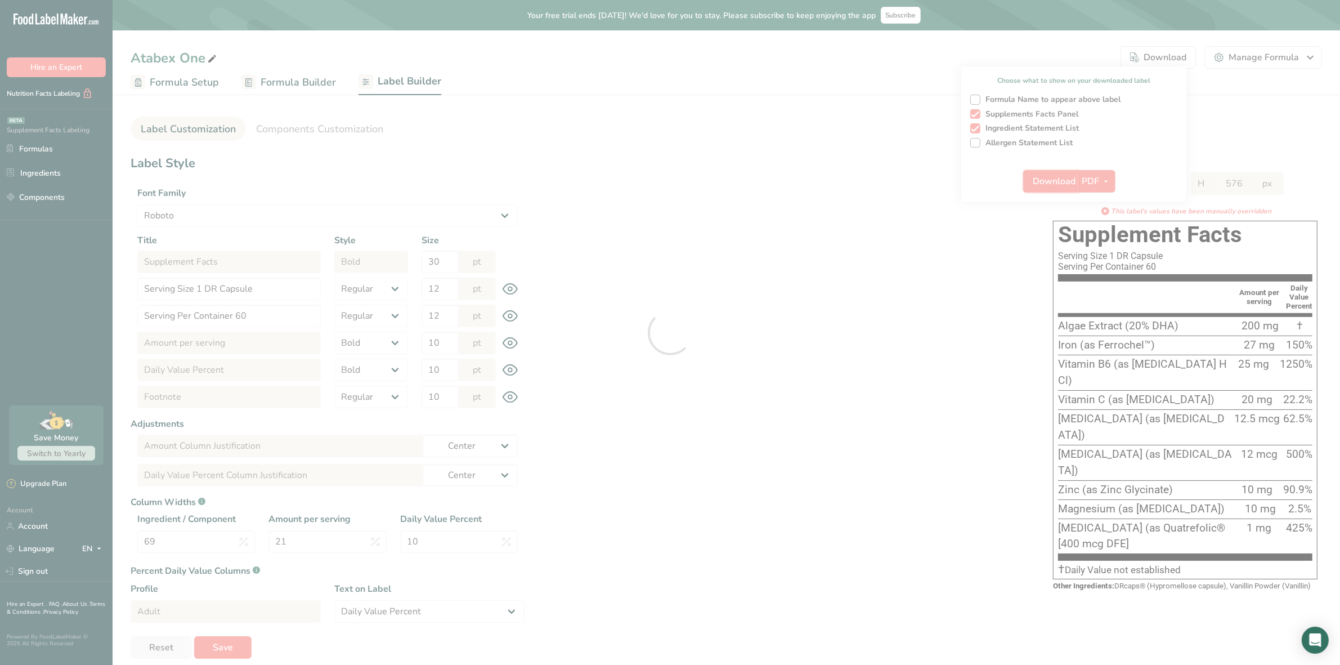
select select "center"
select select "Daily Value Percent"
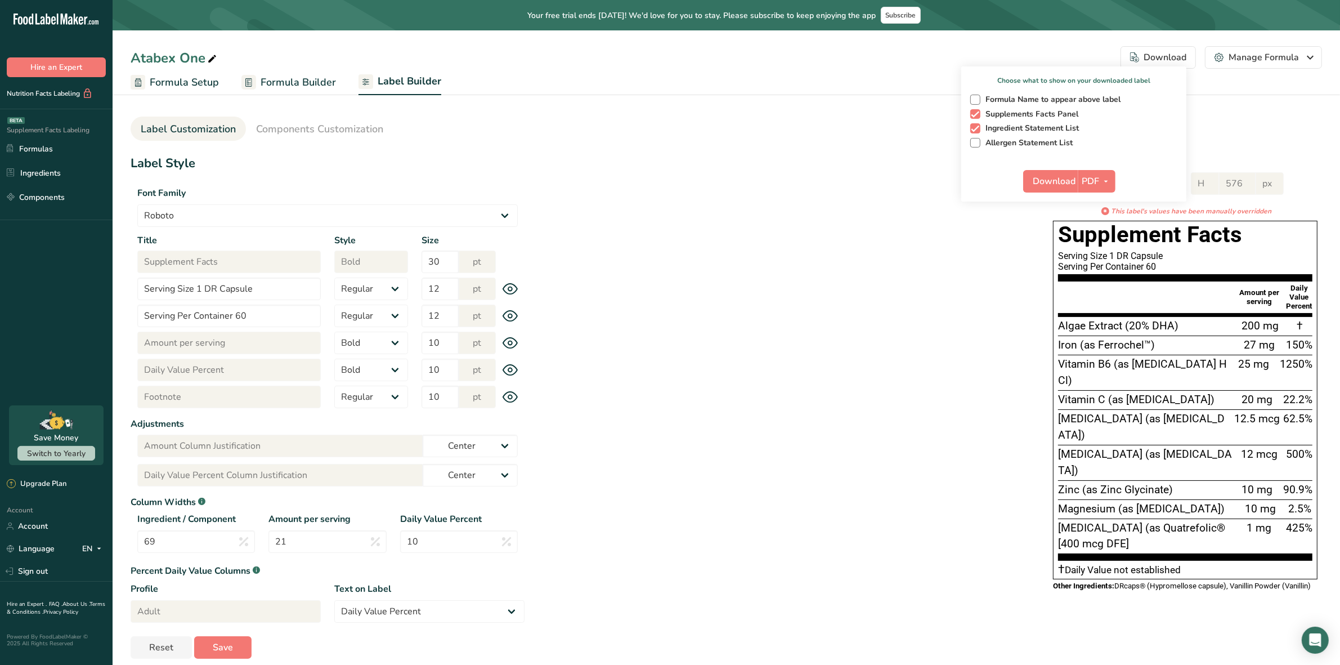
click at [871, 265] on div "W 470 px H 576 px * This label's values have been manually overridden Supplemen…" at bounding box center [924, 380] width 798 height 438
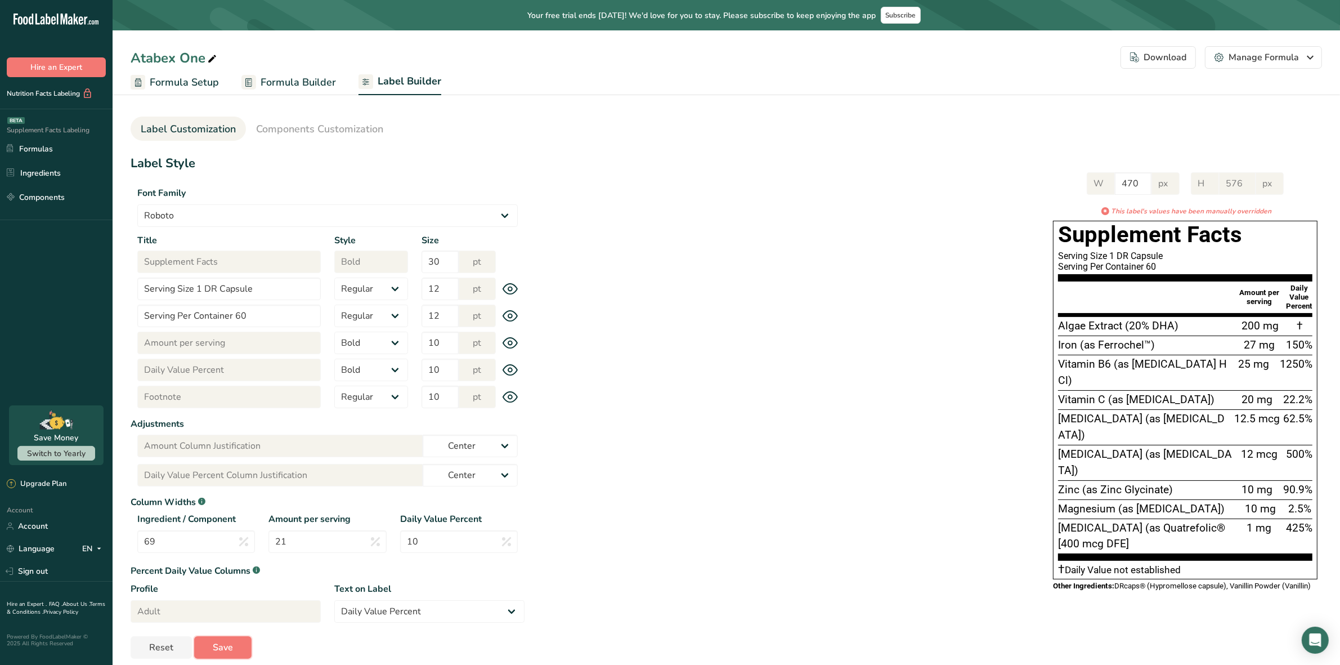
click at [235, 648] on button "Save" at bounding box center [222, 647] width 57 height 23
click at [327, 134] on span "Components Customization" at bounding box center [319, 129] width 127 height 15
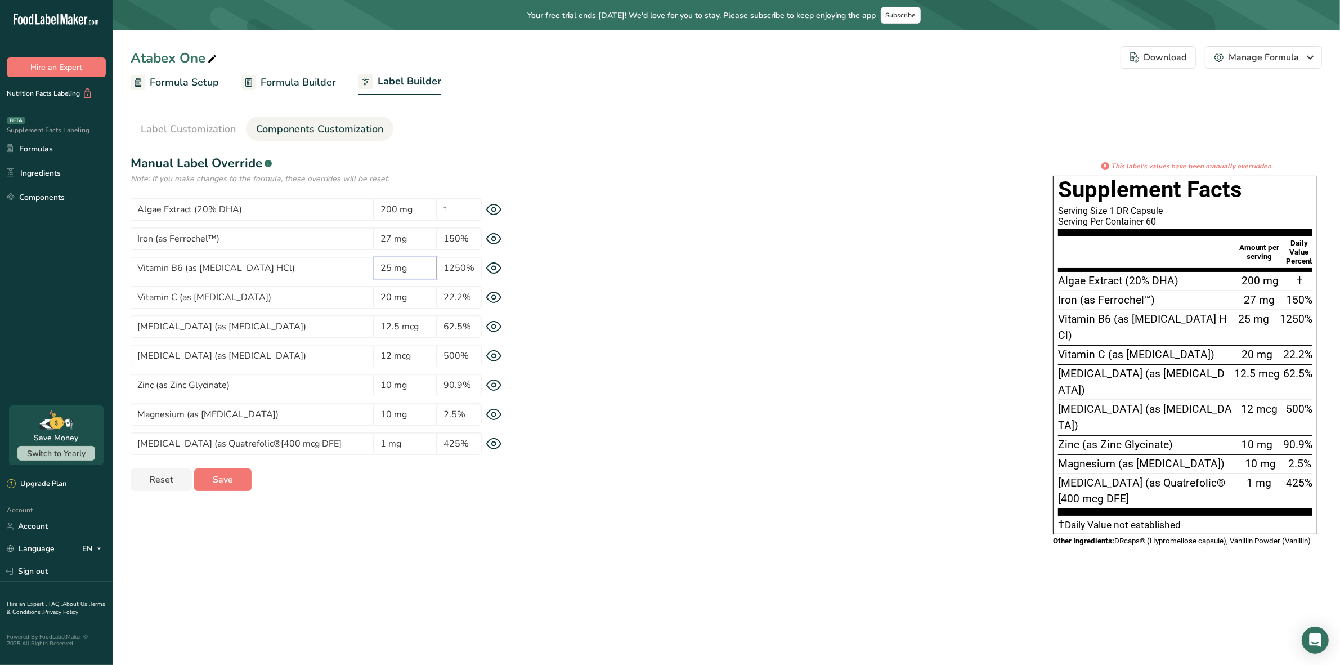
click at [409, 266] on input "25 mg" at bounding box center [405, 268] width 63 height 23
click at [401, 271] on input "25 mg" at bounding box center [405, 268] width 63 height 23
click at [376, 482] on div "Reset Save" at bounding box center [328, 479] width 394 height 23
click at [407, 353] on input "12 mcg" at bounding box center [405, 355] width 63 height 23
paste input "µ"
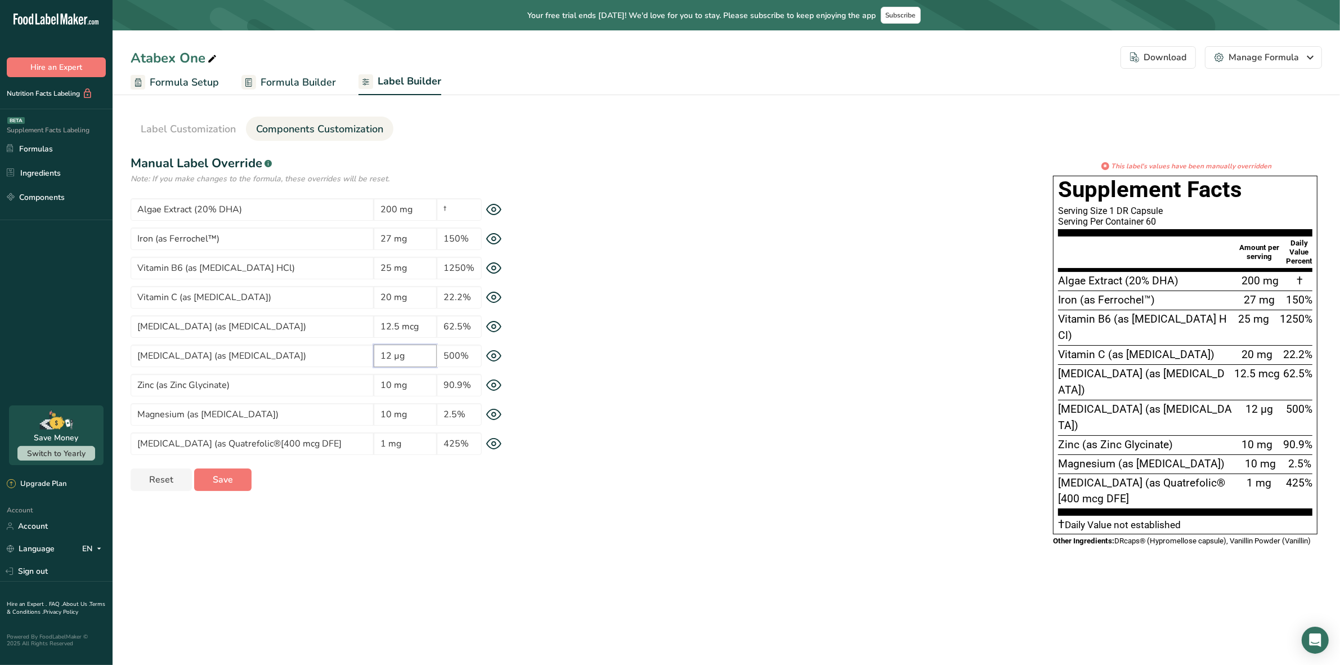
type input "12 µg"
click at [673, 393] on div "* This label's values have been manually overridden Supplement Facts Serving Si…" at bounding box center [924, 357] width 798 height 393
click at [414, 328] on input "12.5 mcg" at bounding box center [405, 326] width 63 height 23
paste input "µ"
type input "12.5 µg"
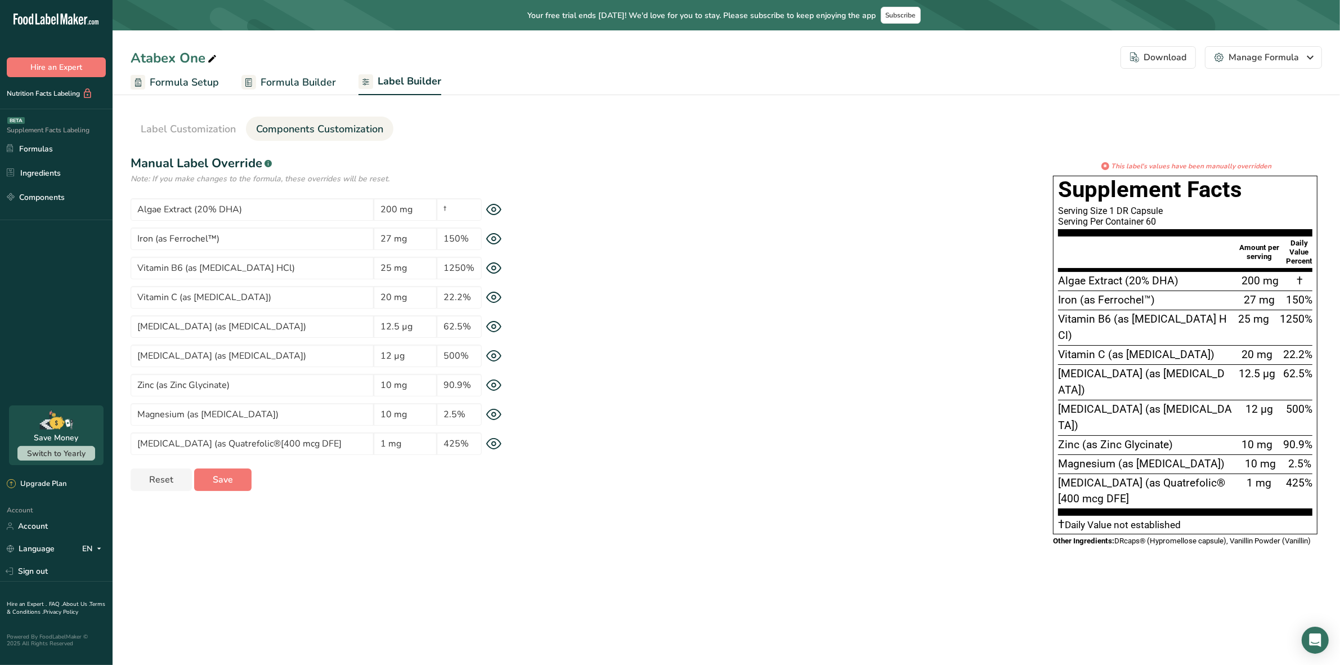
click at [647, 339] on div "* This label's values have been manually overridden Supplement Facts Serving Si…" at bounding box center [924, 357] width 798 height 393
click at [42, 145] on link "Formulas" at bounding box center [56, 148] width 113 height 21
